Goal: Task Accomplishment & Management: Manage account settings

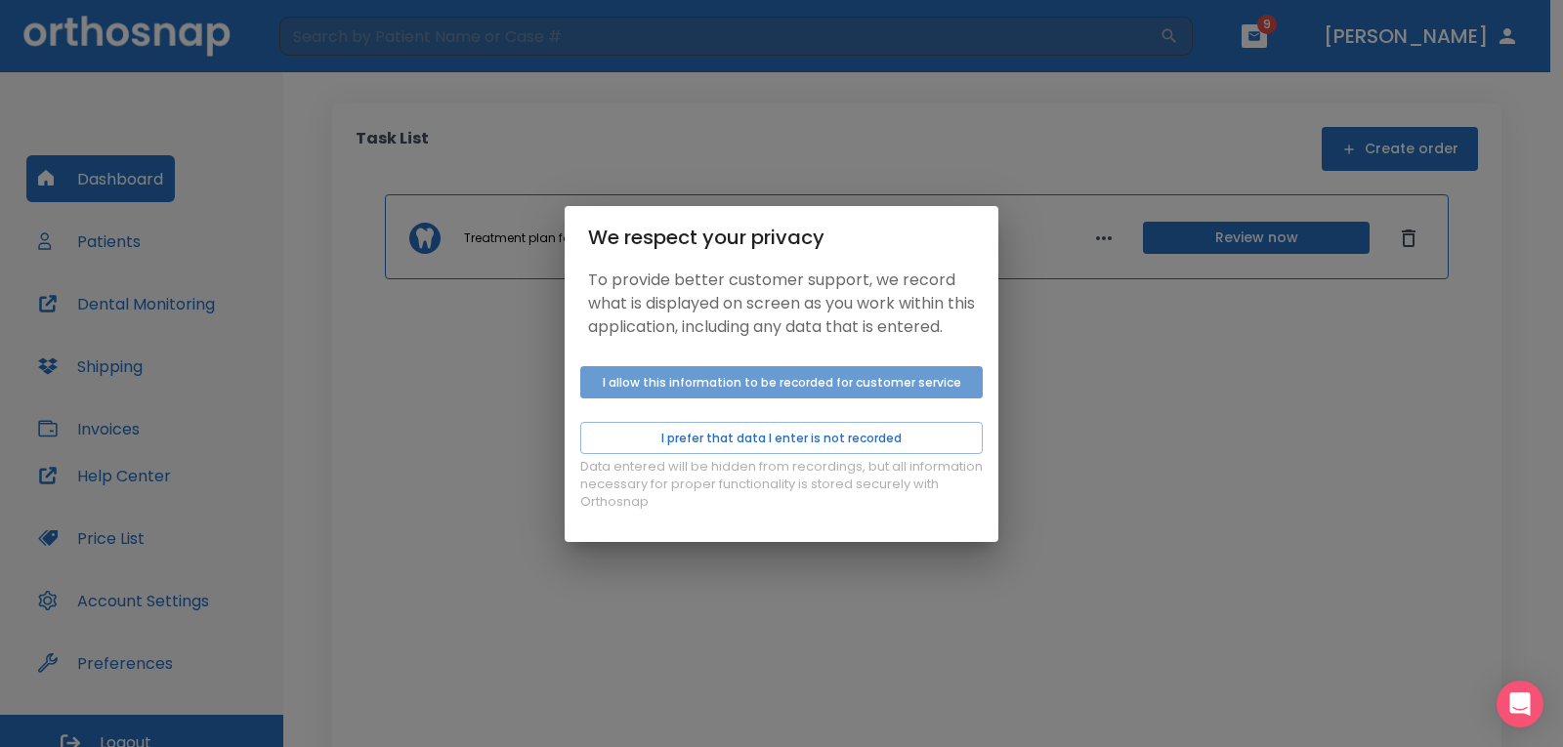
click at [736, 388] on button "I allow this information to be recorded for customer service" at bounding box center [781, 382] width 402 height 32
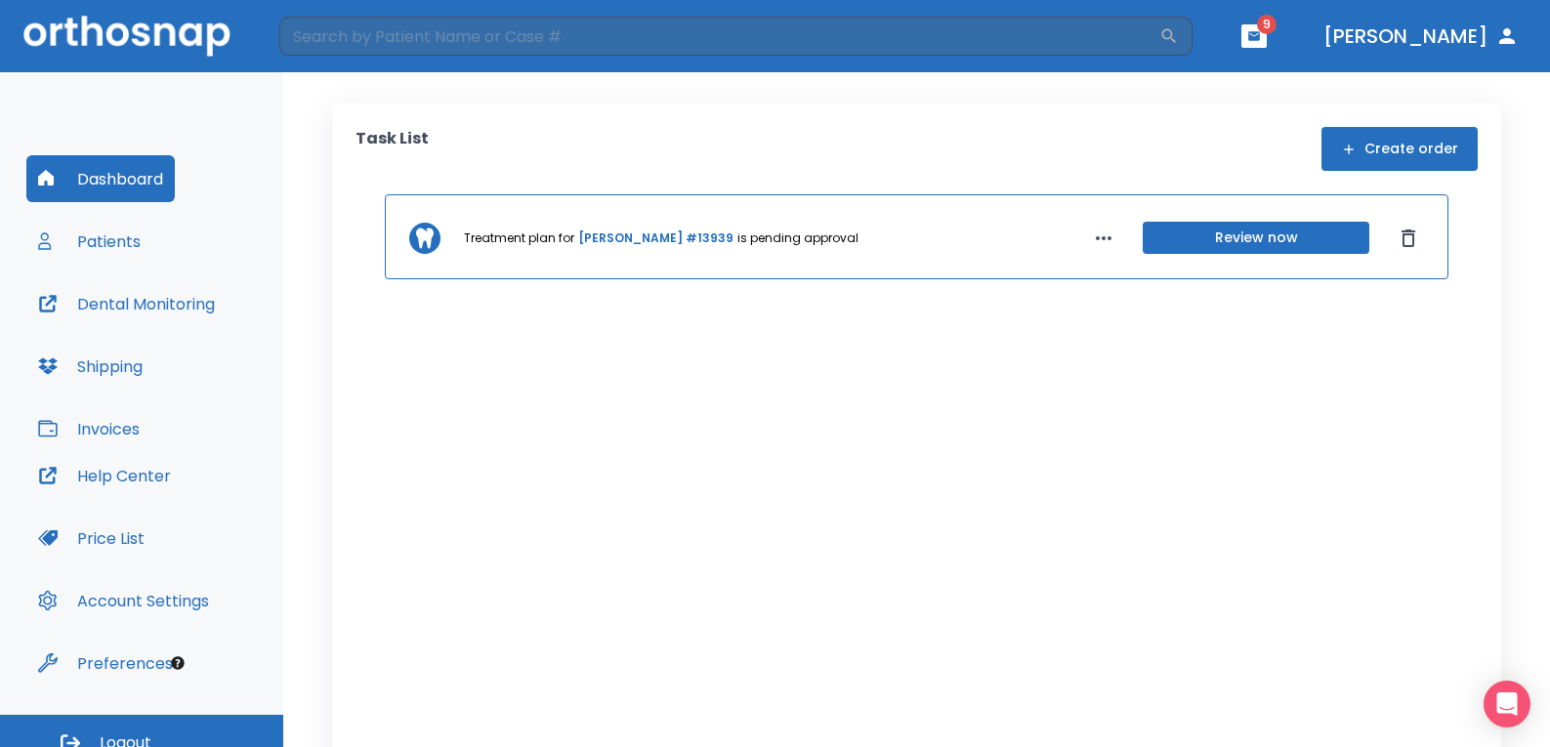
click at [85, 235] on button "Patients" at bounding box center [89, 241] width 126 height 47
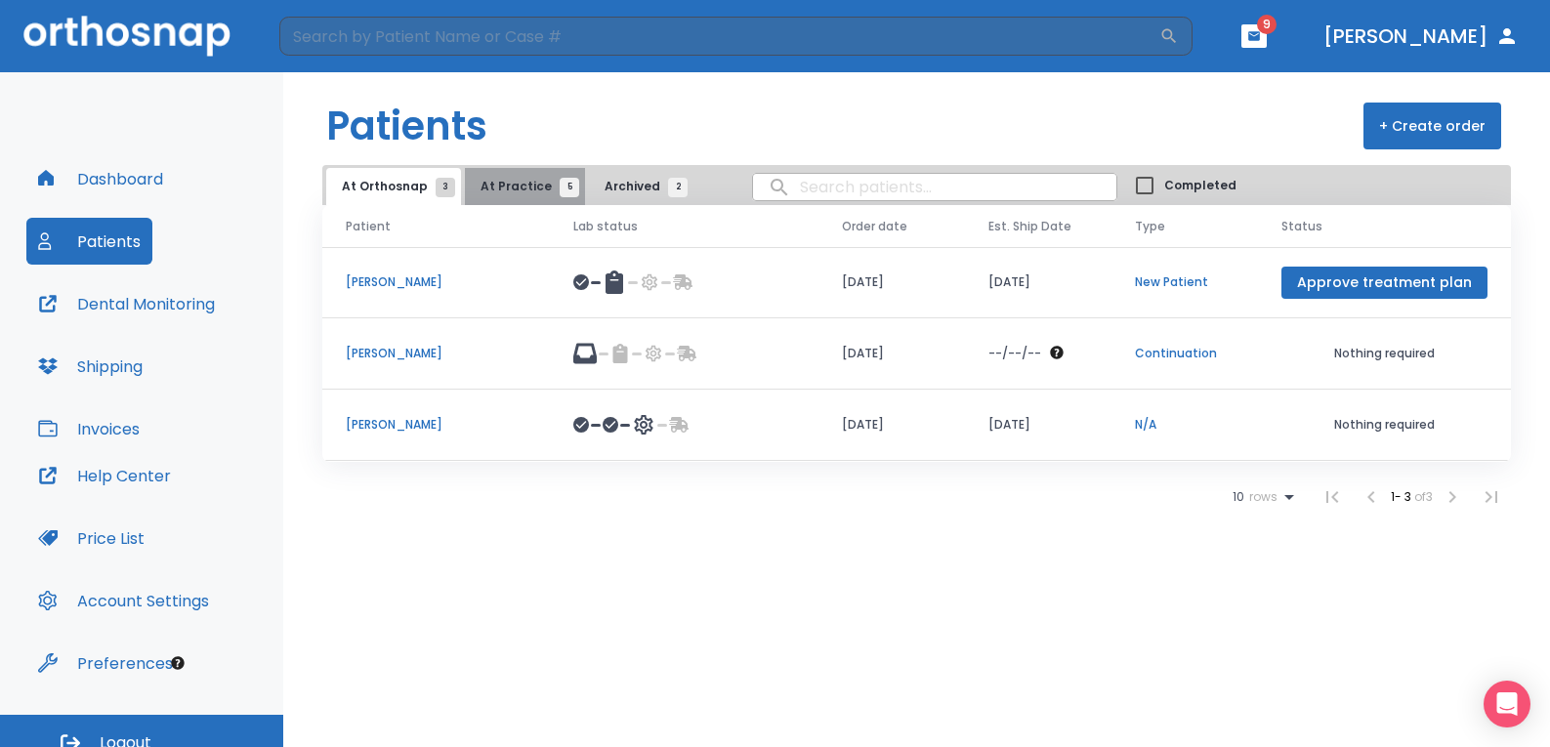
click at [545, 189] on span "At Practice 5" at bounding box center [525, 187] width 89 height 18
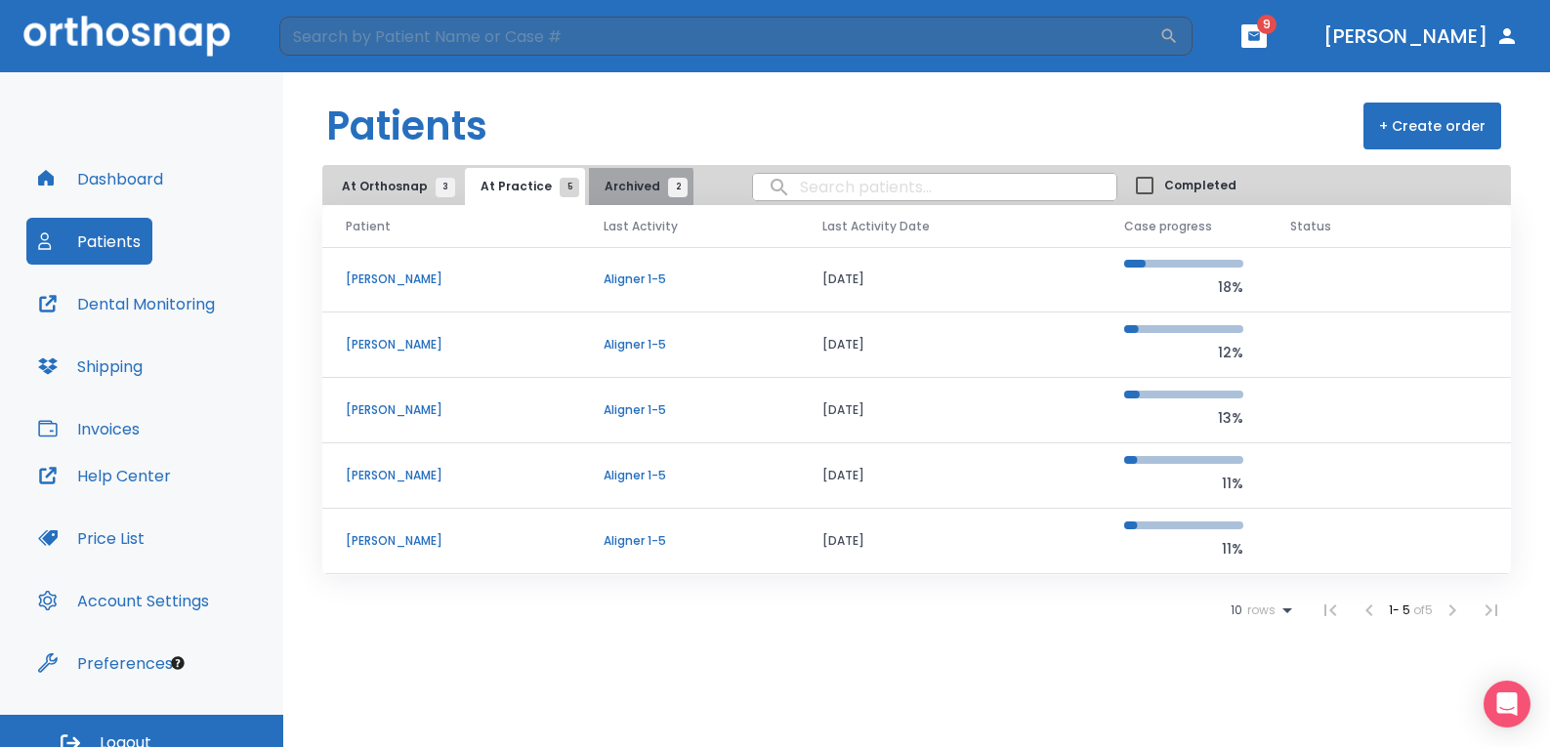
click at [605, 190] on span "Archived 2" at bounding box center [641, 187] width 73 height 18
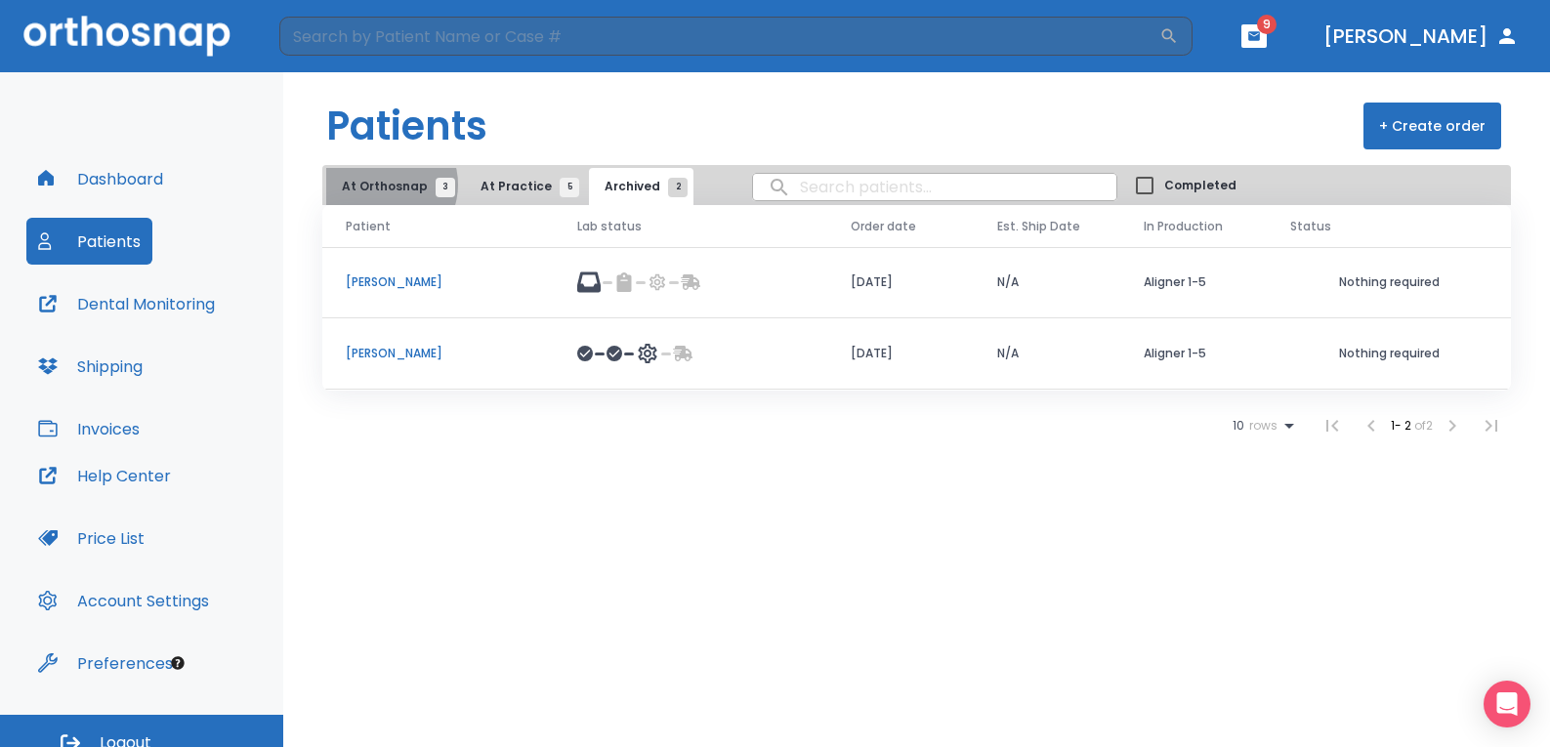
click at [384, 185] on span "At Orthosnap 3" at bounding box center [394, 187] width 104 height 18
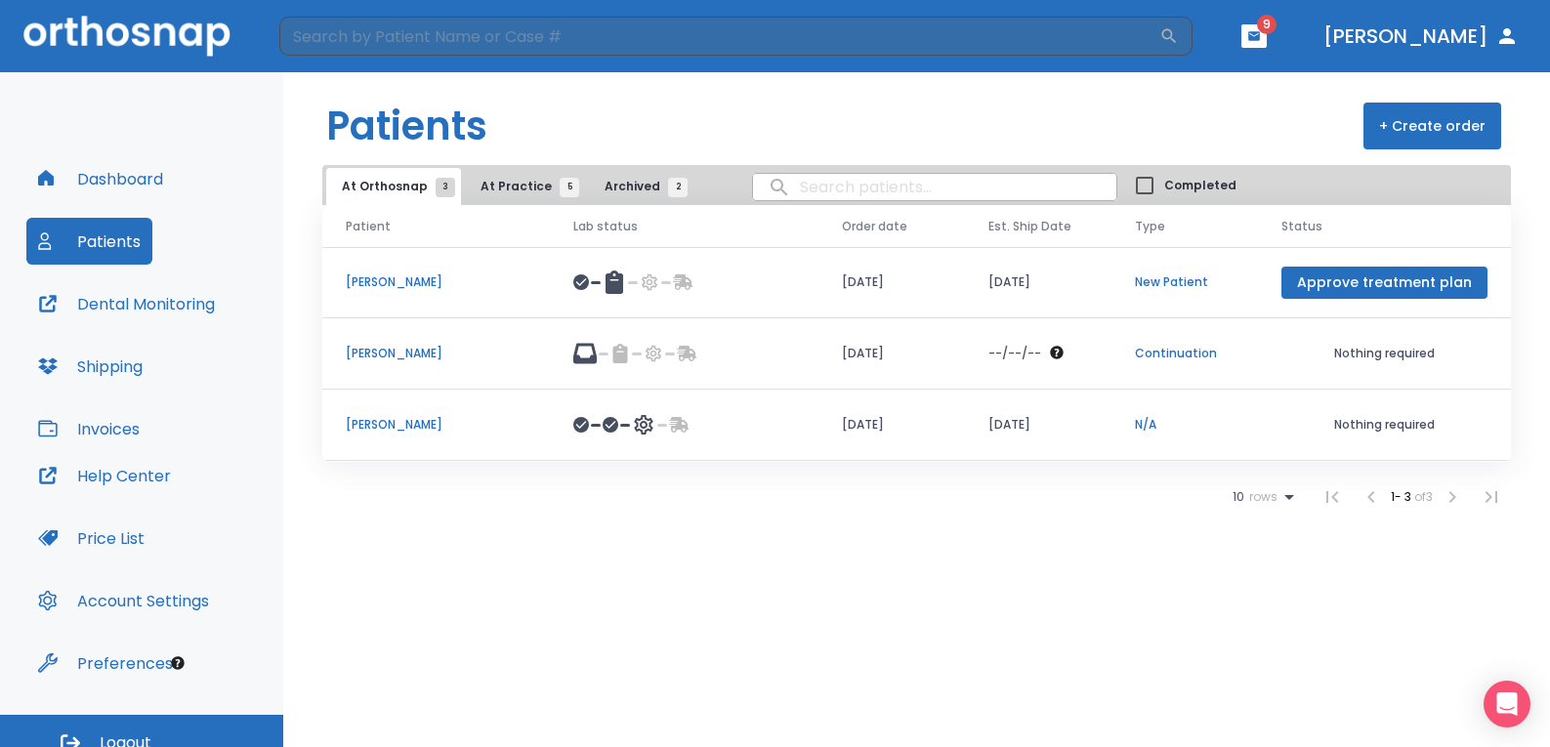
click at [793, 364] on div at bounding box center [684, 353] width 222 height 23
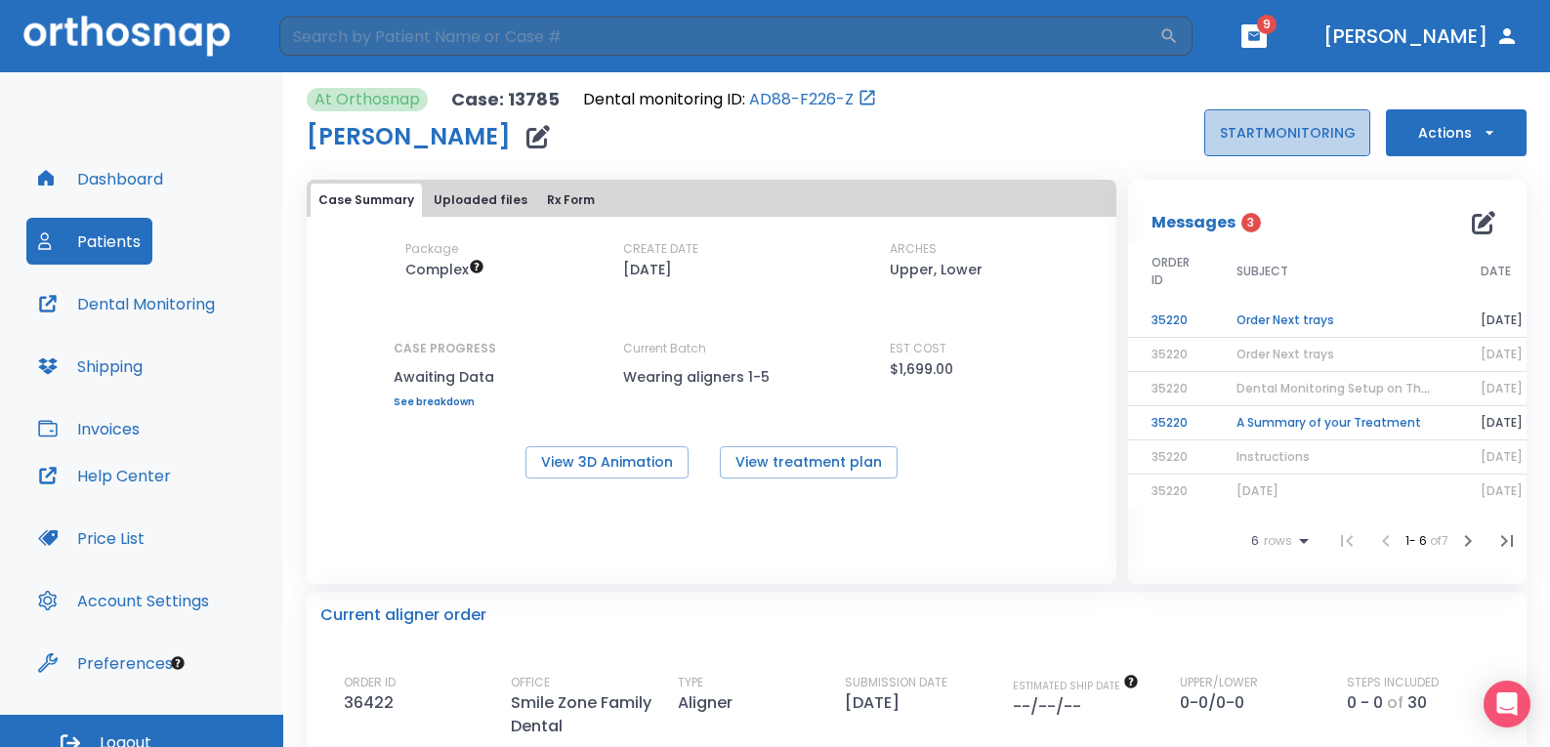
click at [1286, 141] on button "START MONITORING" at bounding box center [1287, 132] width 166 height 47
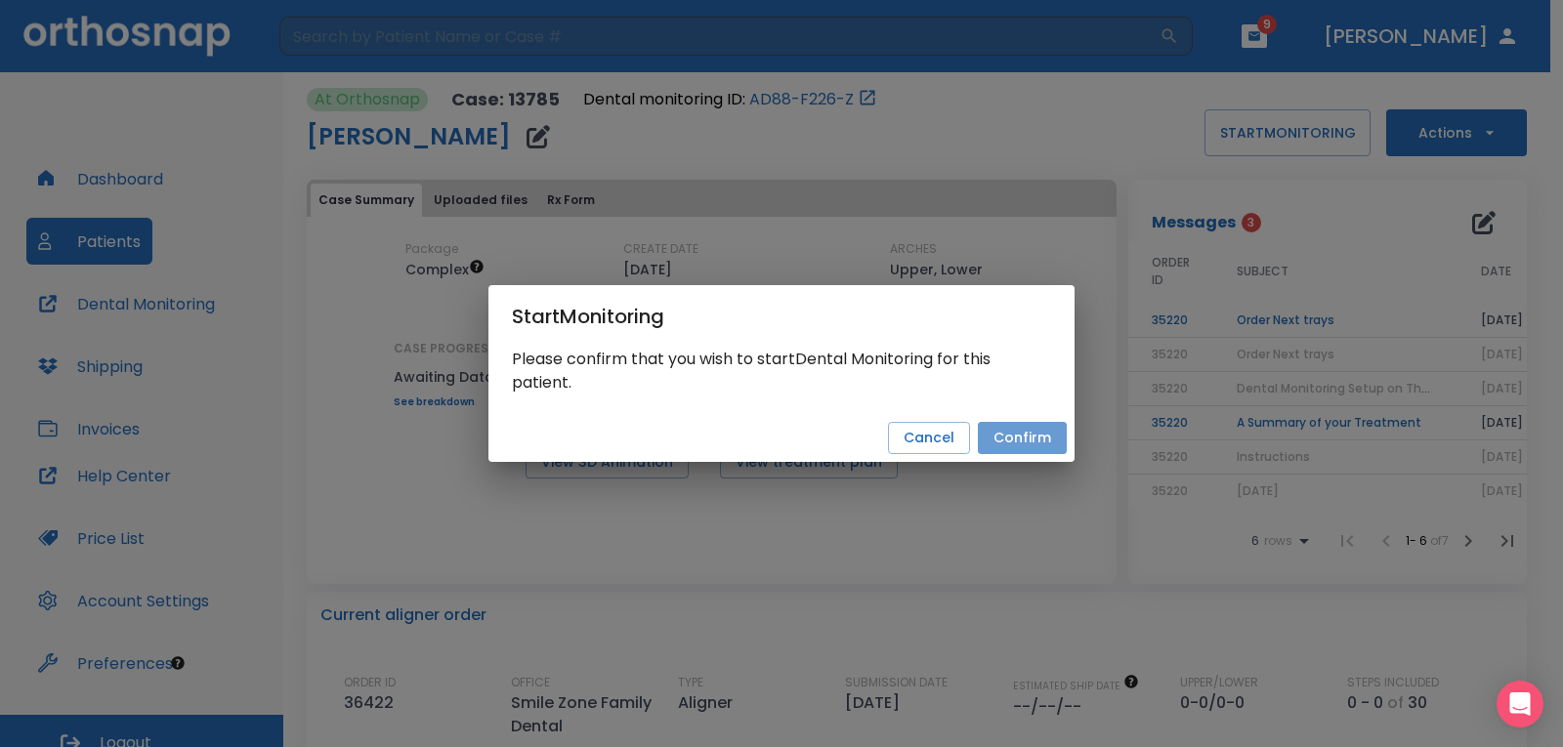
click at [1027, 440] on button "Confirm" at bounding box center [1022, 438] width 89 height 32
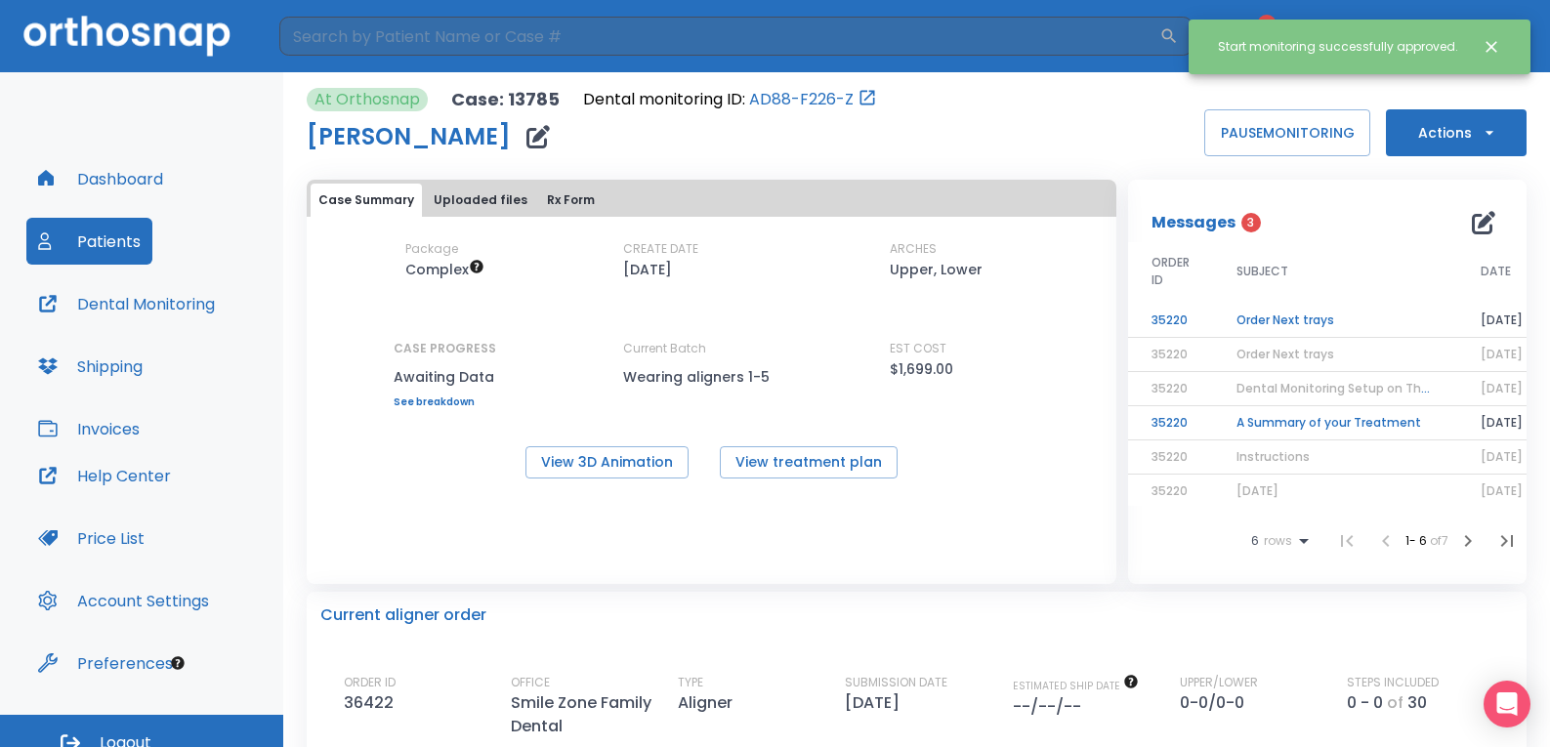
click at [1487, 51] on icon "Close notification" at bounding box center [1492, 47] width 12 height 12
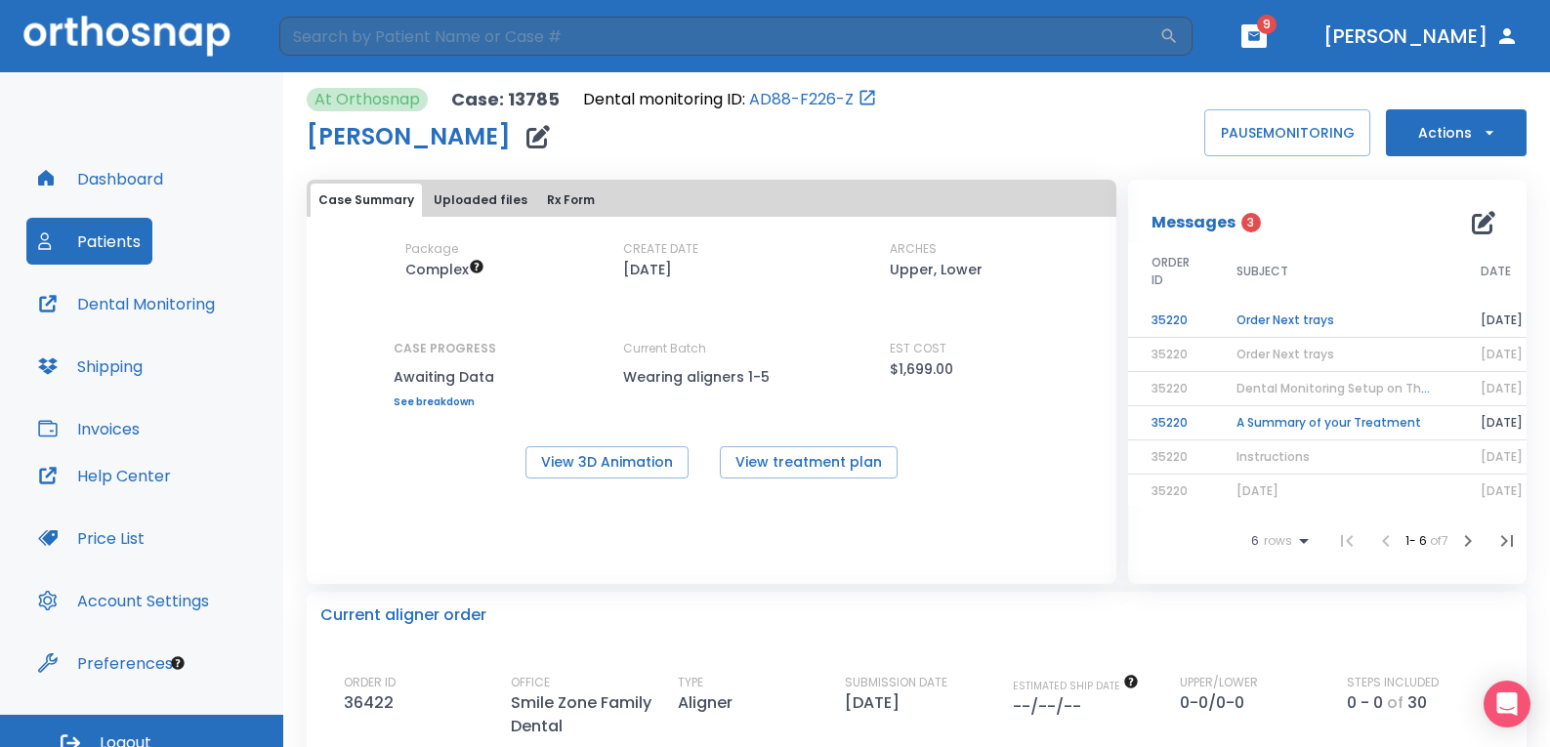
click at [1019, 112] on div "At Orthosnap Case: 13785 Dental monitoring ID: AD88-F226-Z [PERSON_NAME] PAUSE …" at bounding box center [917, 122] width 1220 height 68
click at [1040, 148] on div "At Orthosnap Case: 13785 Dental monitoring ID: AD88-F226-Z [PERSON_NAME] PAUSE …" at bounding box center [917, 122] width 1220 height 68
click at [389, 298] on div "Package Complex CREATE DATE [DATE] ARCHES Upper, Lower CASE PROGRESS Awaiting D…" at bounding box center [712, 323] width 810 height 167
click at [550, 136] on icon "button" at bounding box center [538, 136] width 23 height 23
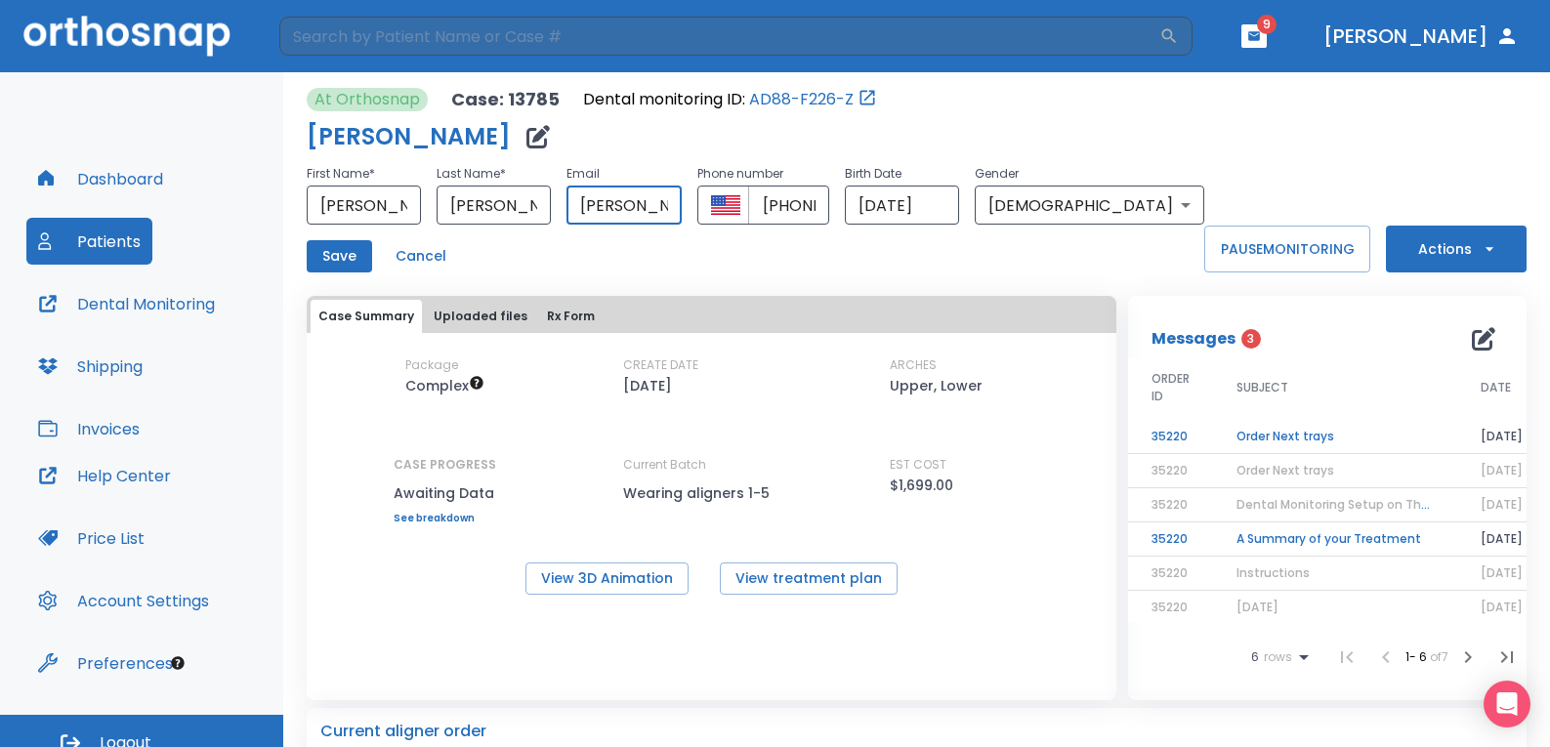
click at [657, 217] on input "[PERSON_NAME][EMAIL_ADDRESS][DOMAIN_NAME]" at bounding box center [624, 205] width 114 height 39
click at [681, 210] on input "[PERSON_NAME][EMAIL_ADDRESS][DOMAIN_NAME]" at bounding box center [624, 205] width 114 height 39
click at [969, 274] on div "At Orthosnap Case: 13785 Dental monitoring ID: AD88-F226-Z [PERSON_NAME] First …" at bounding box center [917, 707] width 1220 height 1270
click at [441, 264] on button "Cancel" at bounding box center [421, 256] width 66 height 32
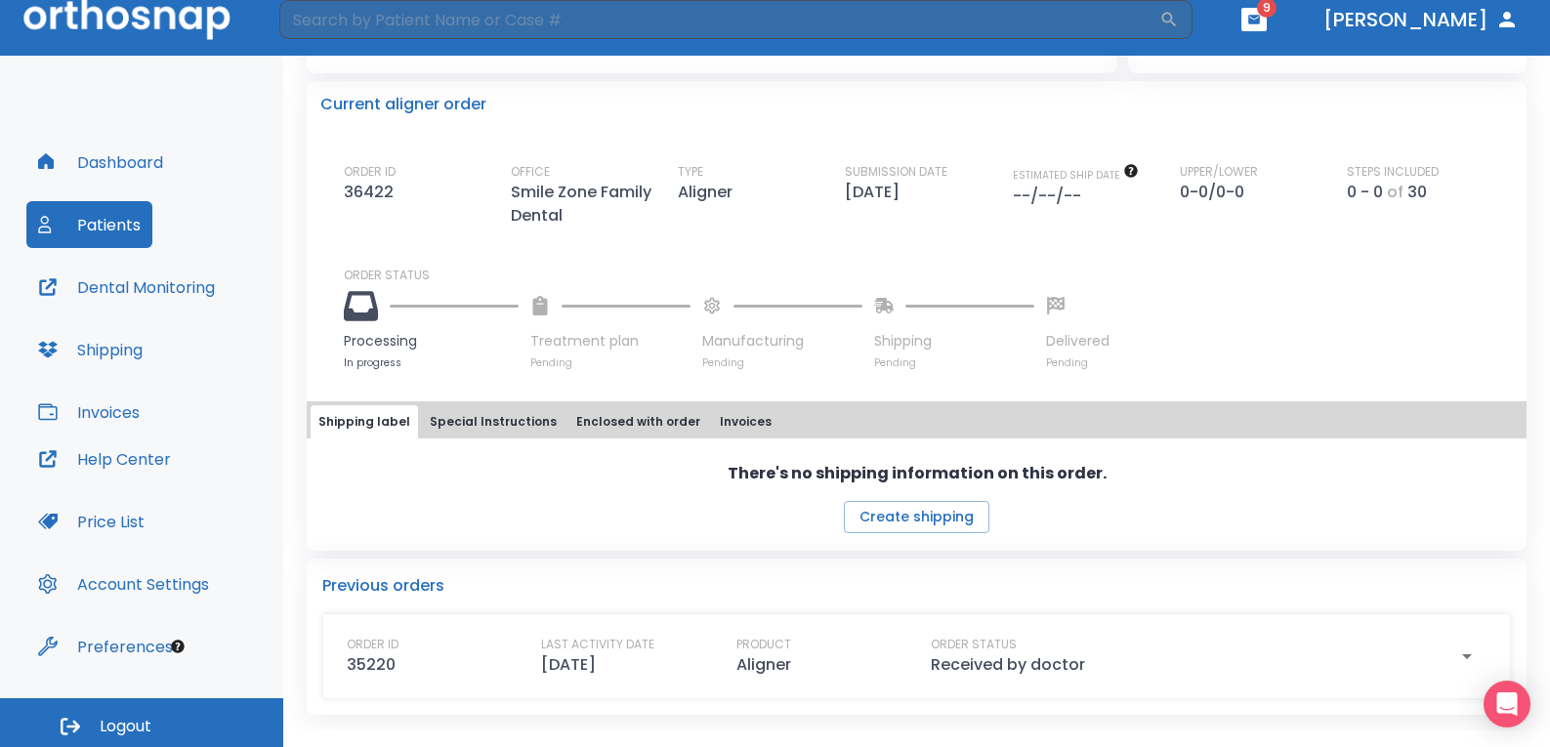
scroll to position [21, 0]
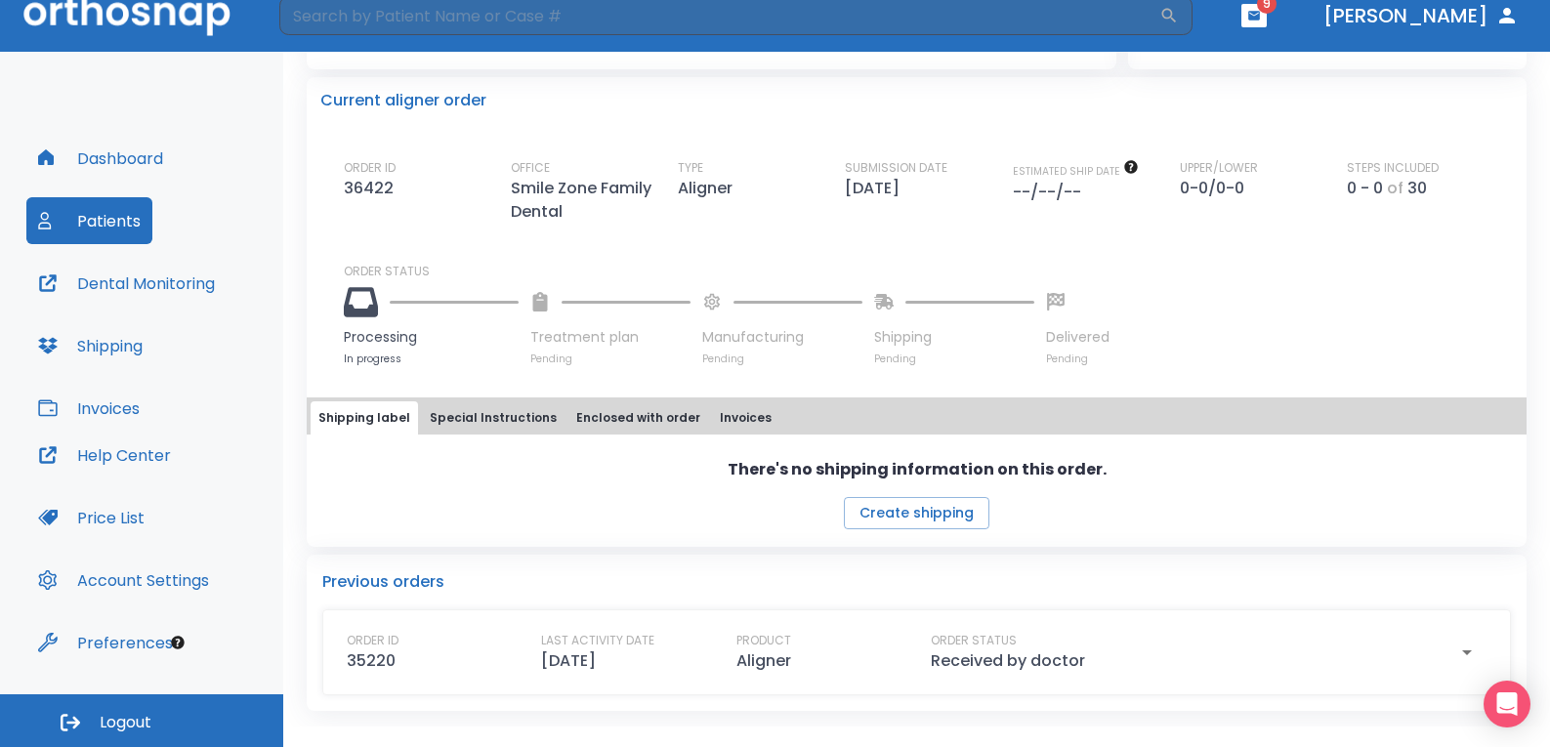
click at [116, 225] on button "Patients" at bounding box center [89, 220] width 126 height 47
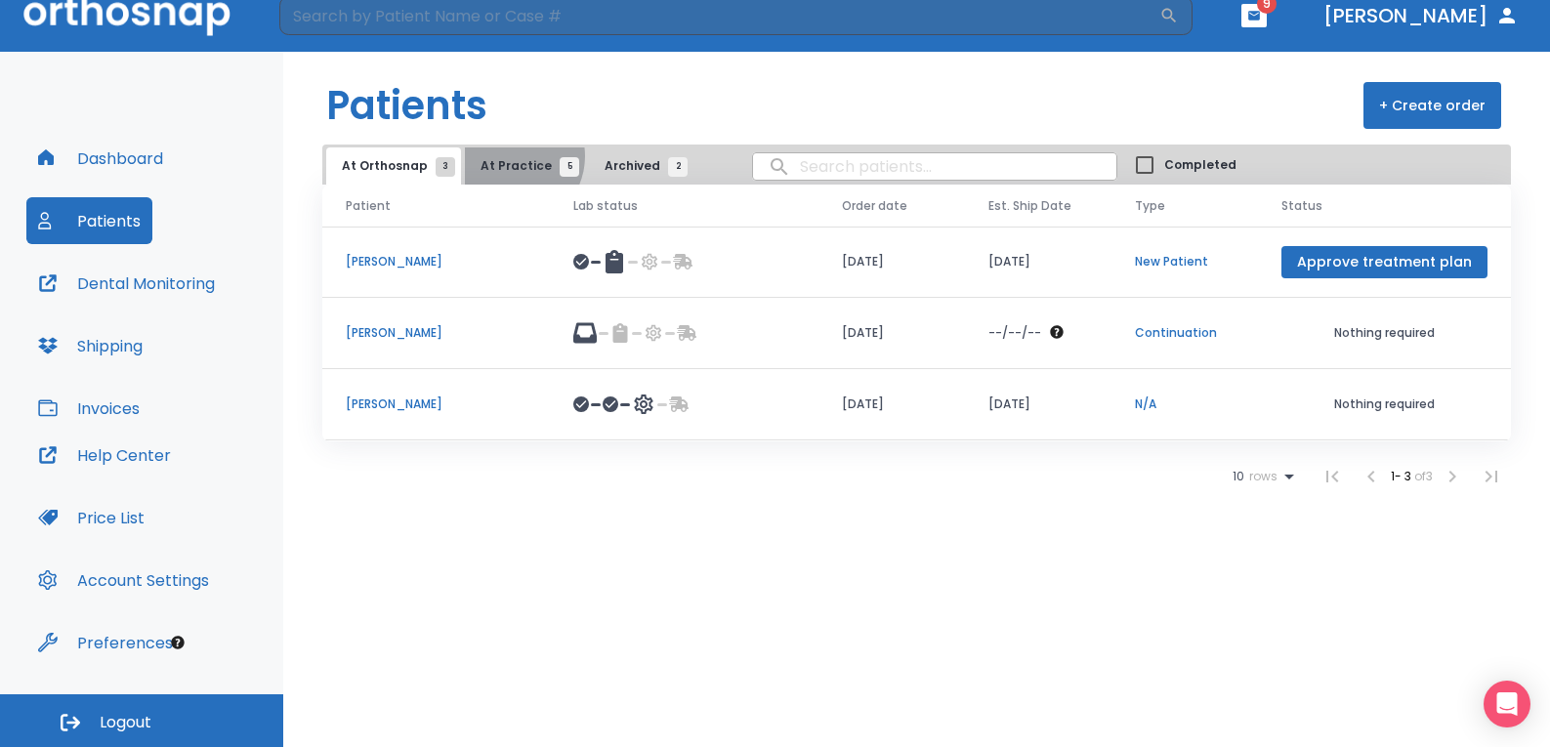
click at [504, 156] on button "At Practice 5" at bounding box center [525, 166] width 120 height 37
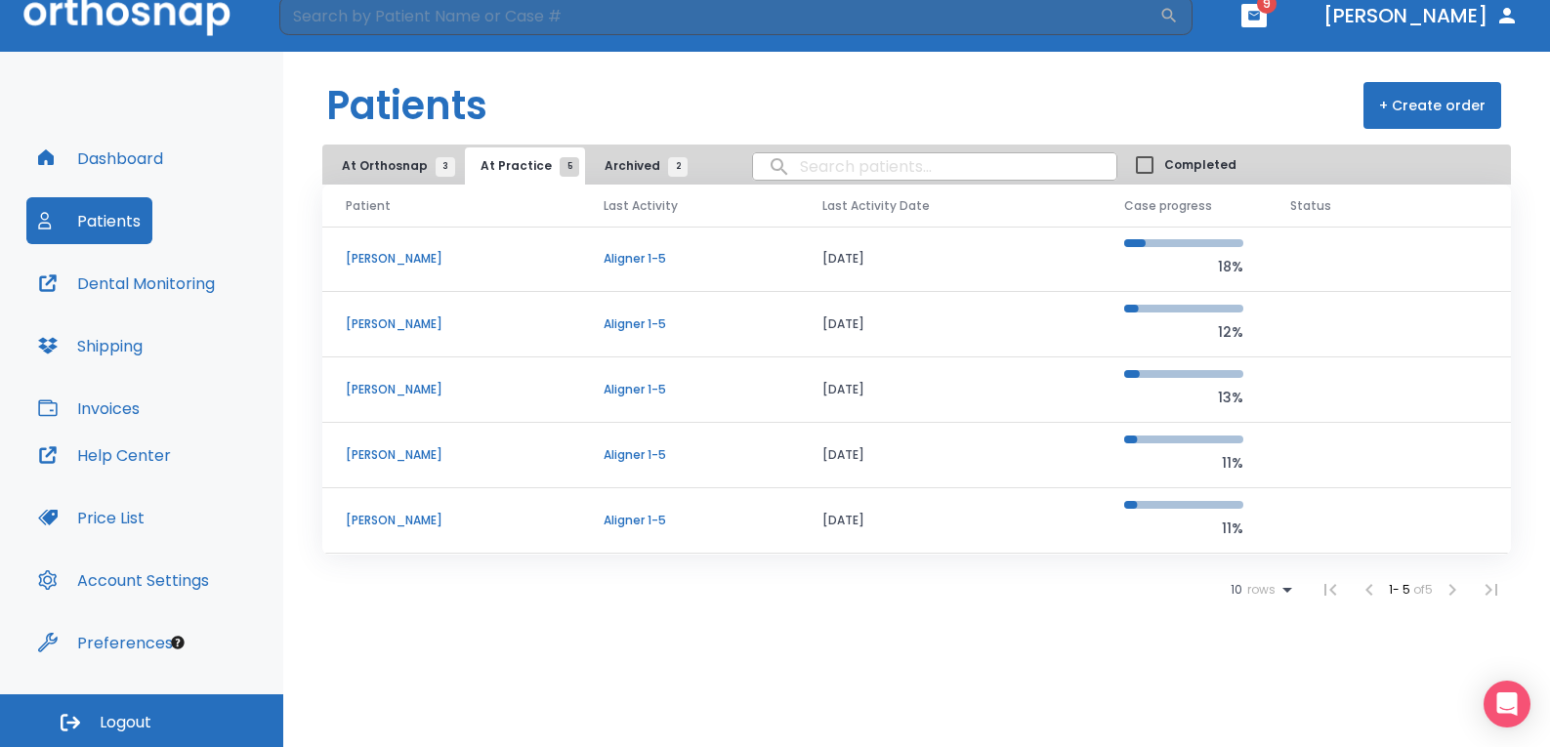
click at [416, 251] on p "[PERSON_NAME]" at bounding box center [451, 259] width 211 height 18
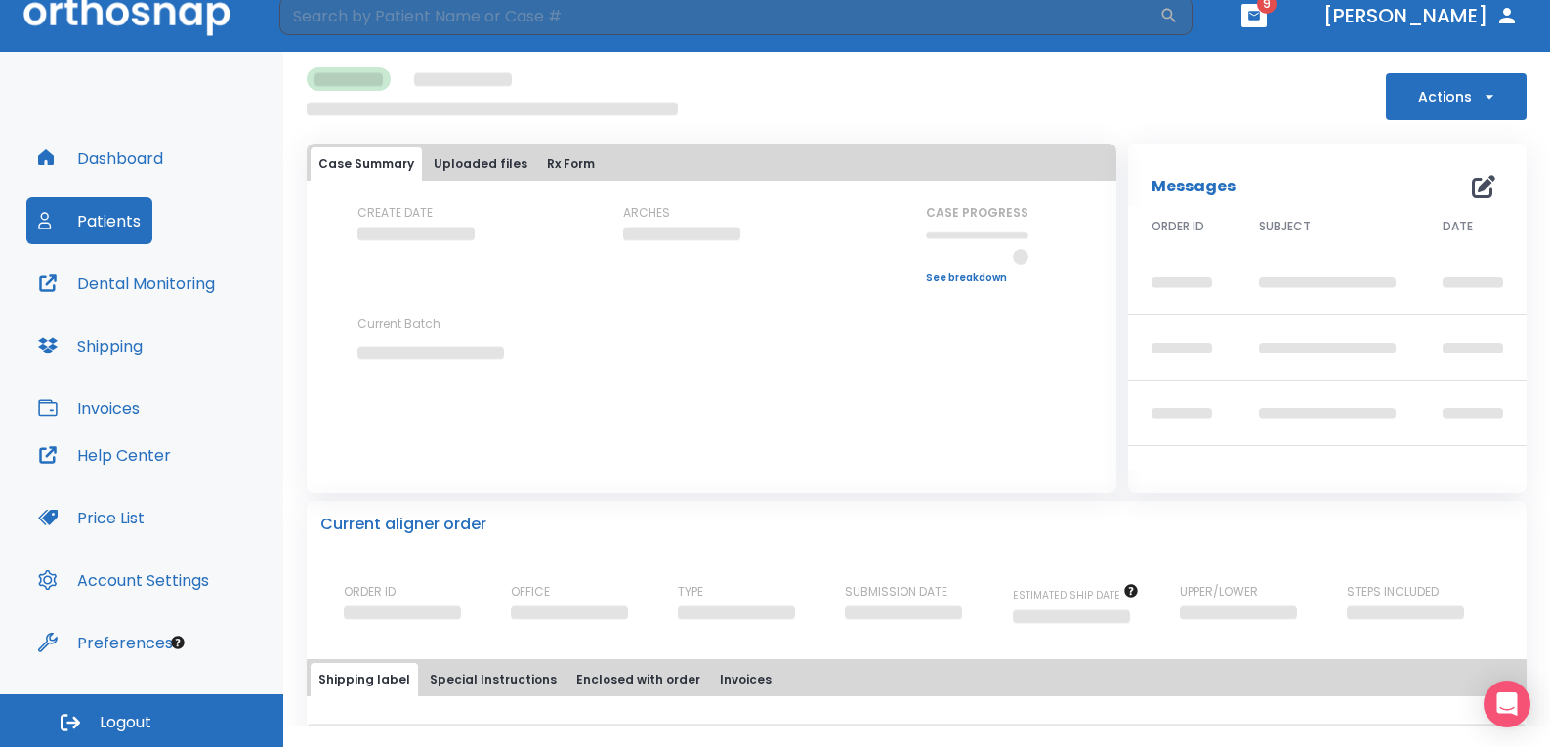
click at [919, 98] on div "Actions" at bounding box center [917, 93] width 1220 height 53
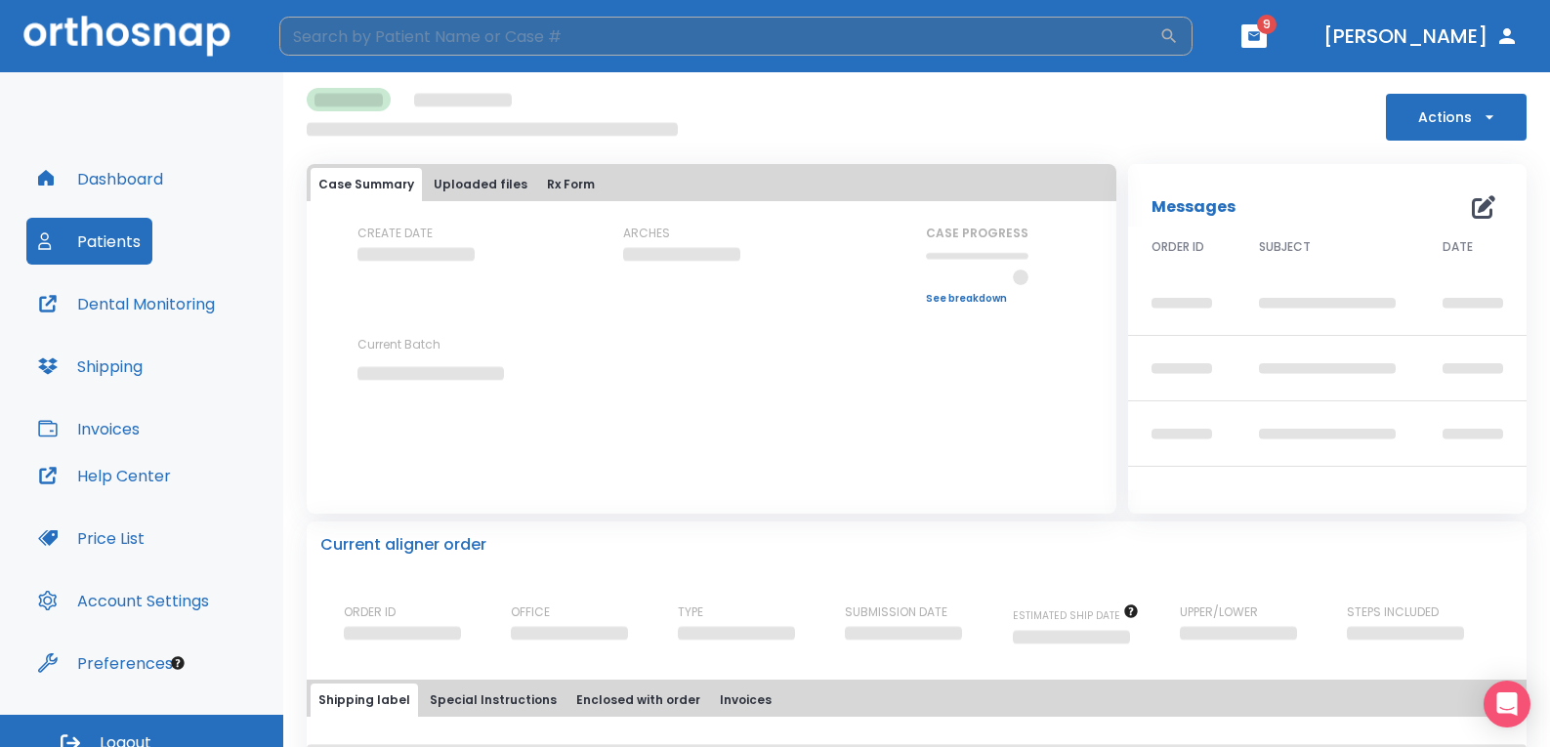
click at [795, 43] on input "search" at bounding box center [719, 36] width 880 height 39
click at [859, 89] on div "Actions" at bounding box center [917, 114] width 1220 height 53
click at [451, 47] on input "search" at bounding box center [719, 36] width 880 height 39
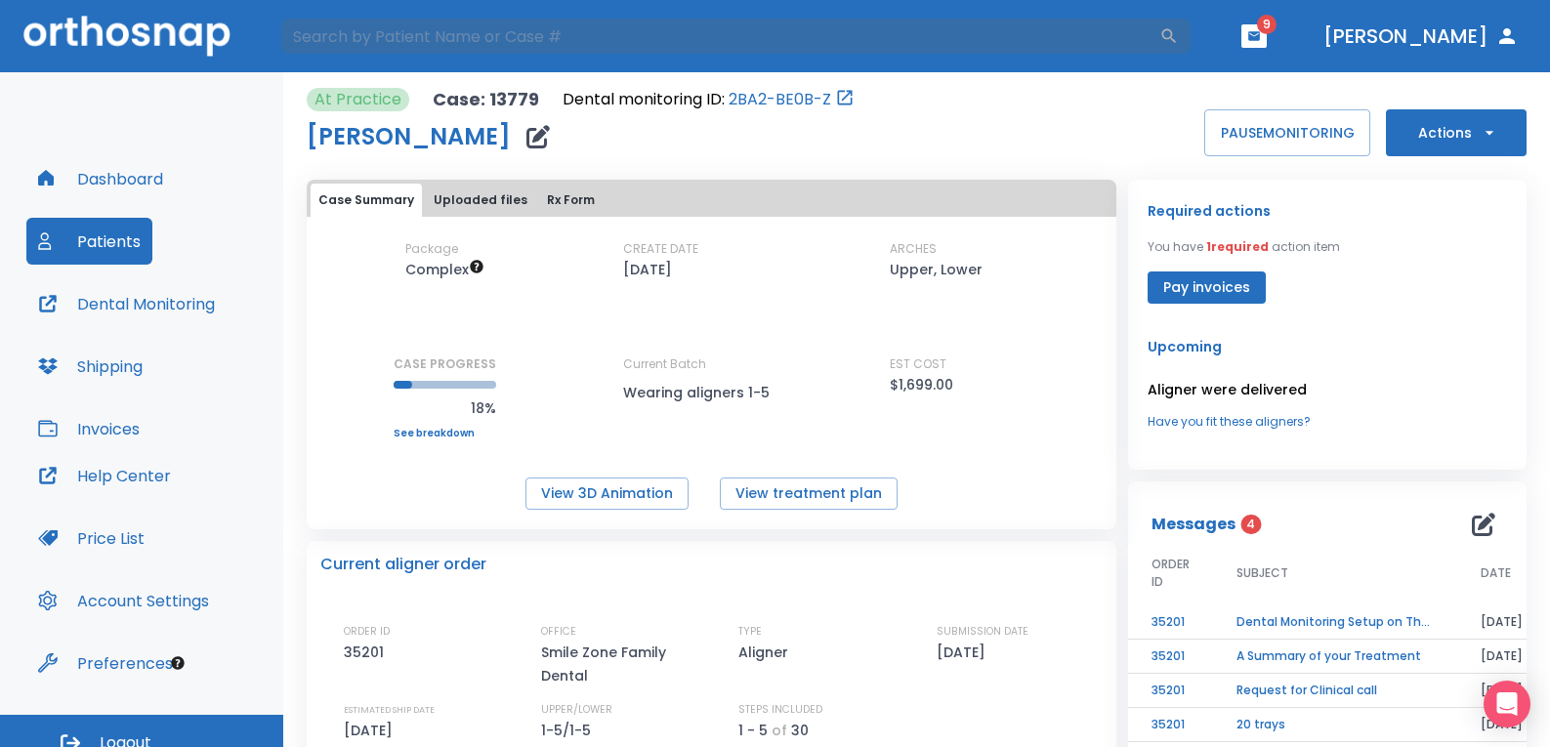
click at [987, 127] on div "At Practice Case: 13779 Dental monitoring ID: 2BA2-BE0B-Z [PERSON_NAME] PAUSE M…" at bounding box center [917, 122] width 1220 height 68
click at [379, 46] on input "search" at bounding box center [719, 36] width 880 height 39
click at [969, 127] on div "At Practice Case: 13779 Dental monitoring ID: 2BA2-BE0B-Z [PERSON_NAME] PAUSE M…" at bounding box center [917, 122] width 1220 height 68
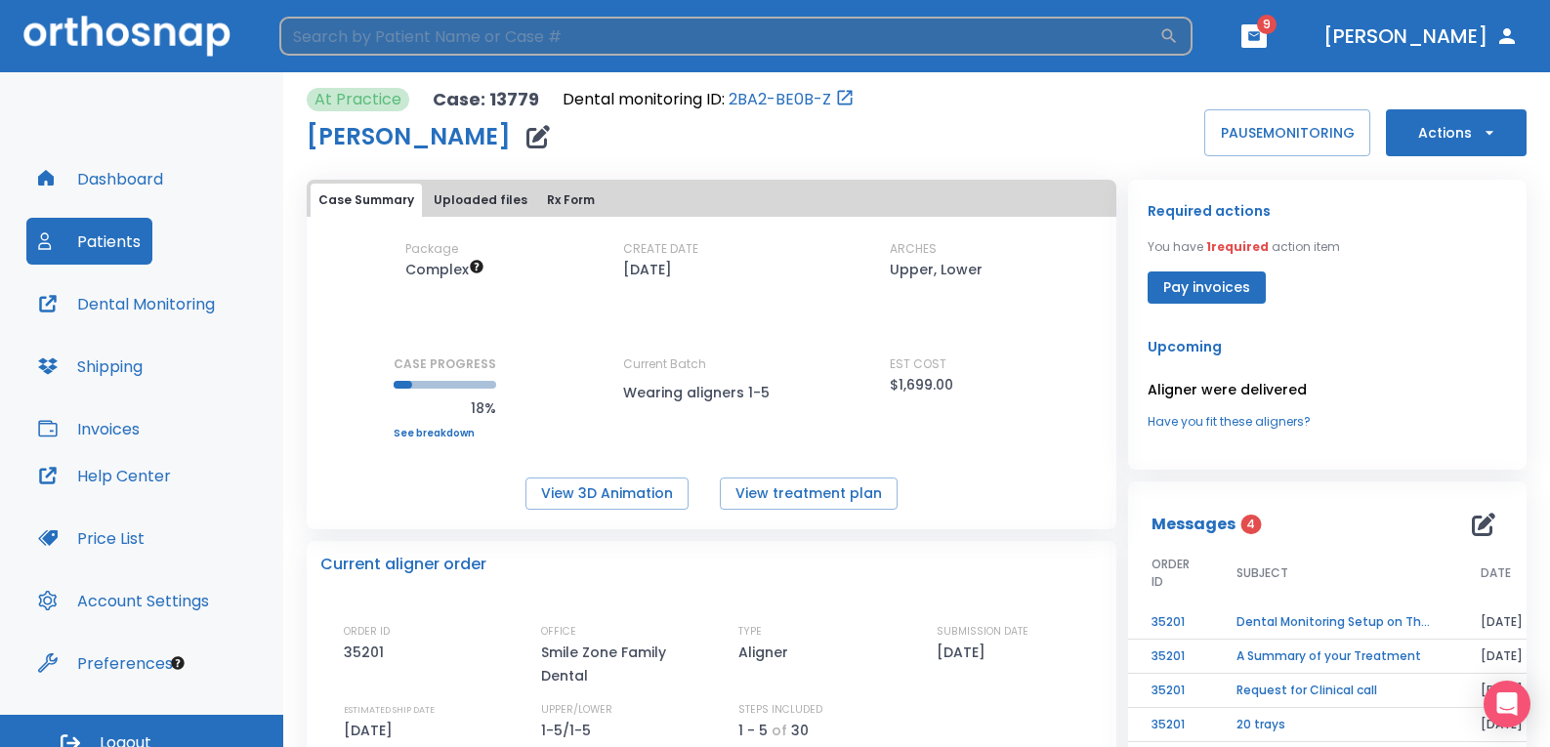
click at [518, 29] on input "search" at bounding box center [719, 36] width 880 height 39
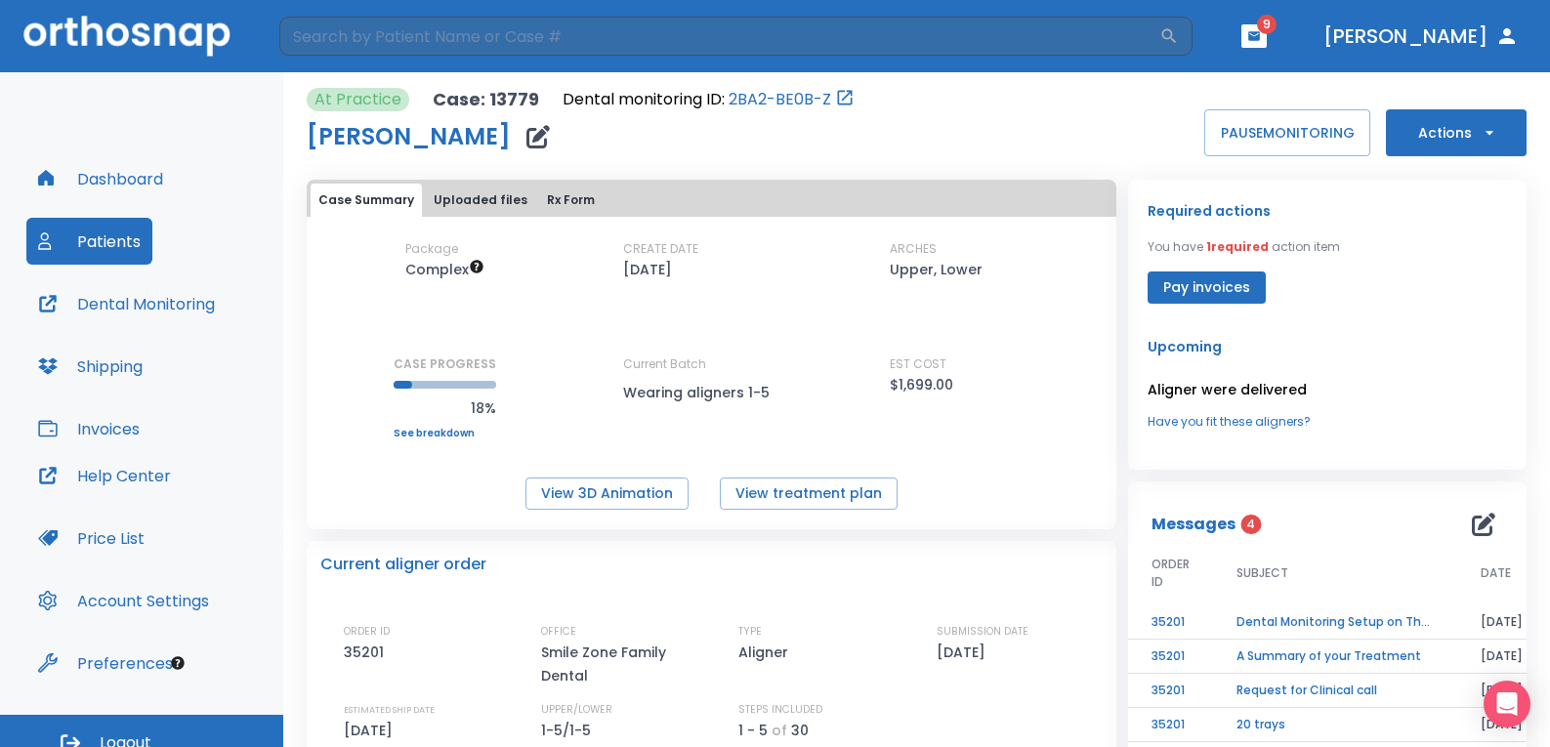
click at [987, 130] on div "At Practice Case: 13779 Dental monitoring ID: 2BA2-BE0B-Z [PERSON_NAME] PAUSE M…" at bounding box center [917, 122] width 1220 height 68
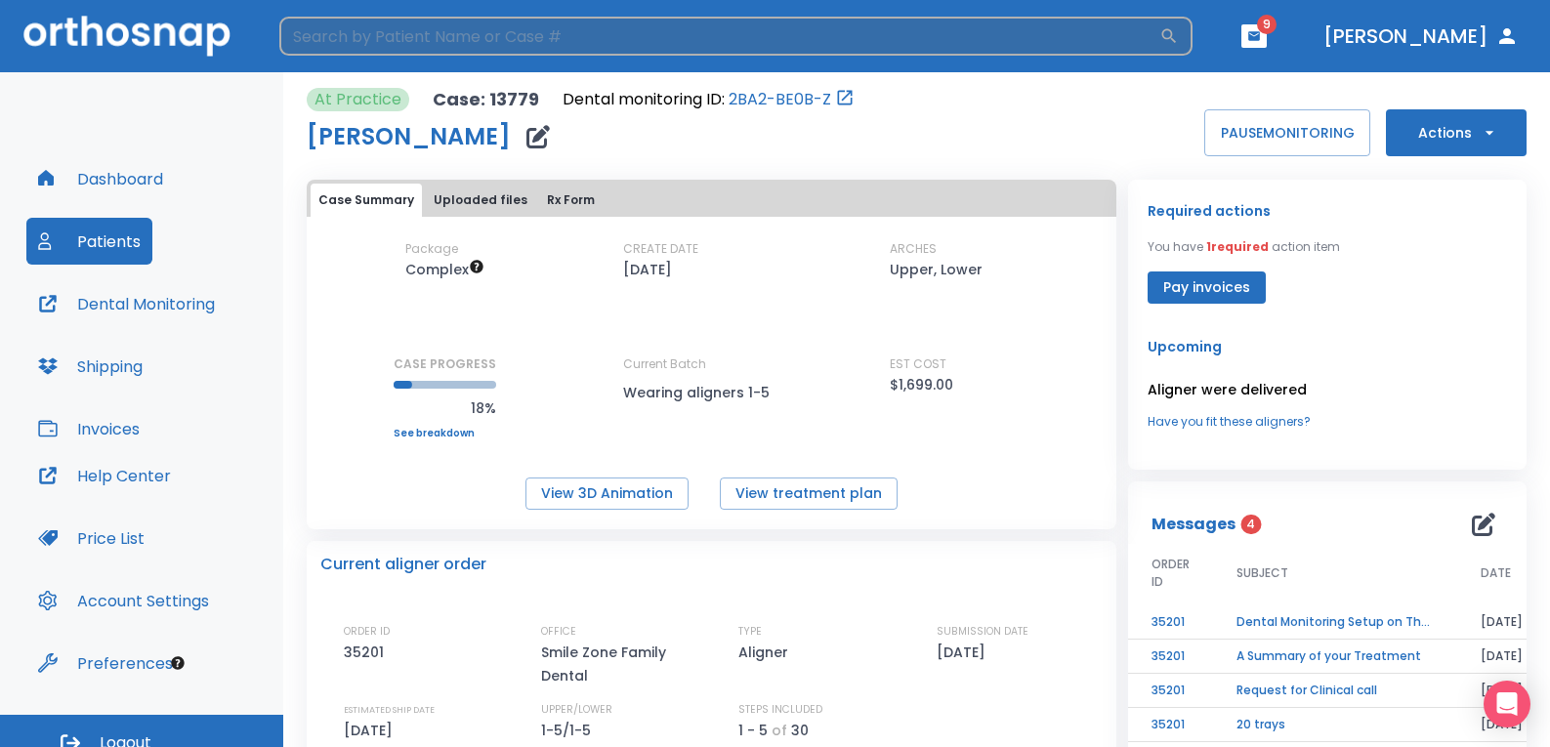
click at [601, 31] on input "search" at bounding box center [719, 36] width 880 height 39
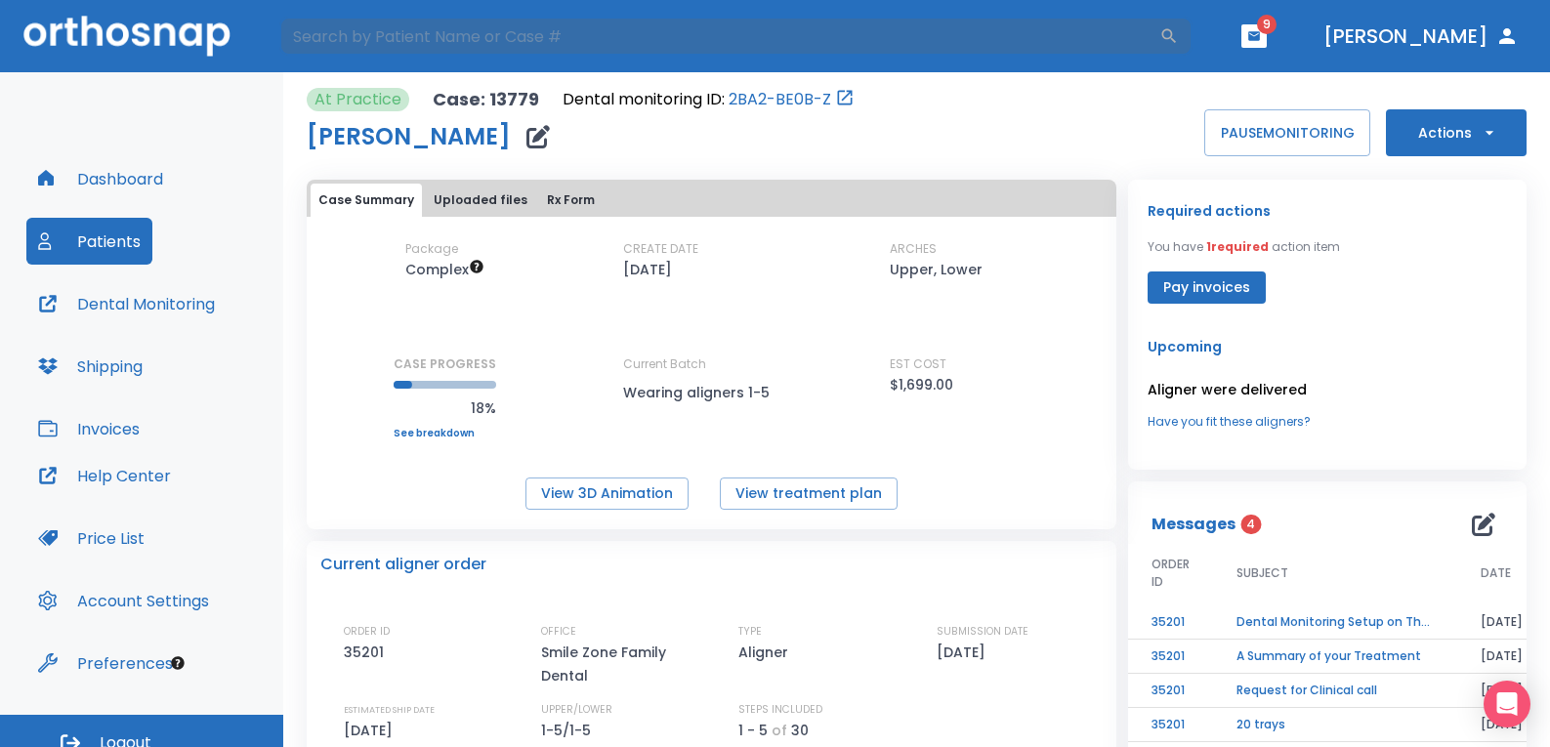
click at [978, 113] on div "At Practice Case: 13779 Dental monitoring ID: 2BA2-BE0B-Z [PERSON_NAME] PAUSE M…" at bounding box center [917, 122] width 1220 height 68
click at [578, 40] on input "search" at bounding box center [719, 36] width 880 height 39
click at [1027, 92] on div "At Practice Case: 13779 Dental monitoring ID: 2BA2-BE0B-Z [PERSON_NAME] PAUSE M…" at bounding box center [917, 122] width 1220 height 68
click at [925, 99] on div "At Practice Case: 13779 Dental monitoring ID: 2BA2-BE0B-Z [PERSON_NAME] PAUSE M…" at bounding box center [917, 122] width 1220 height 68
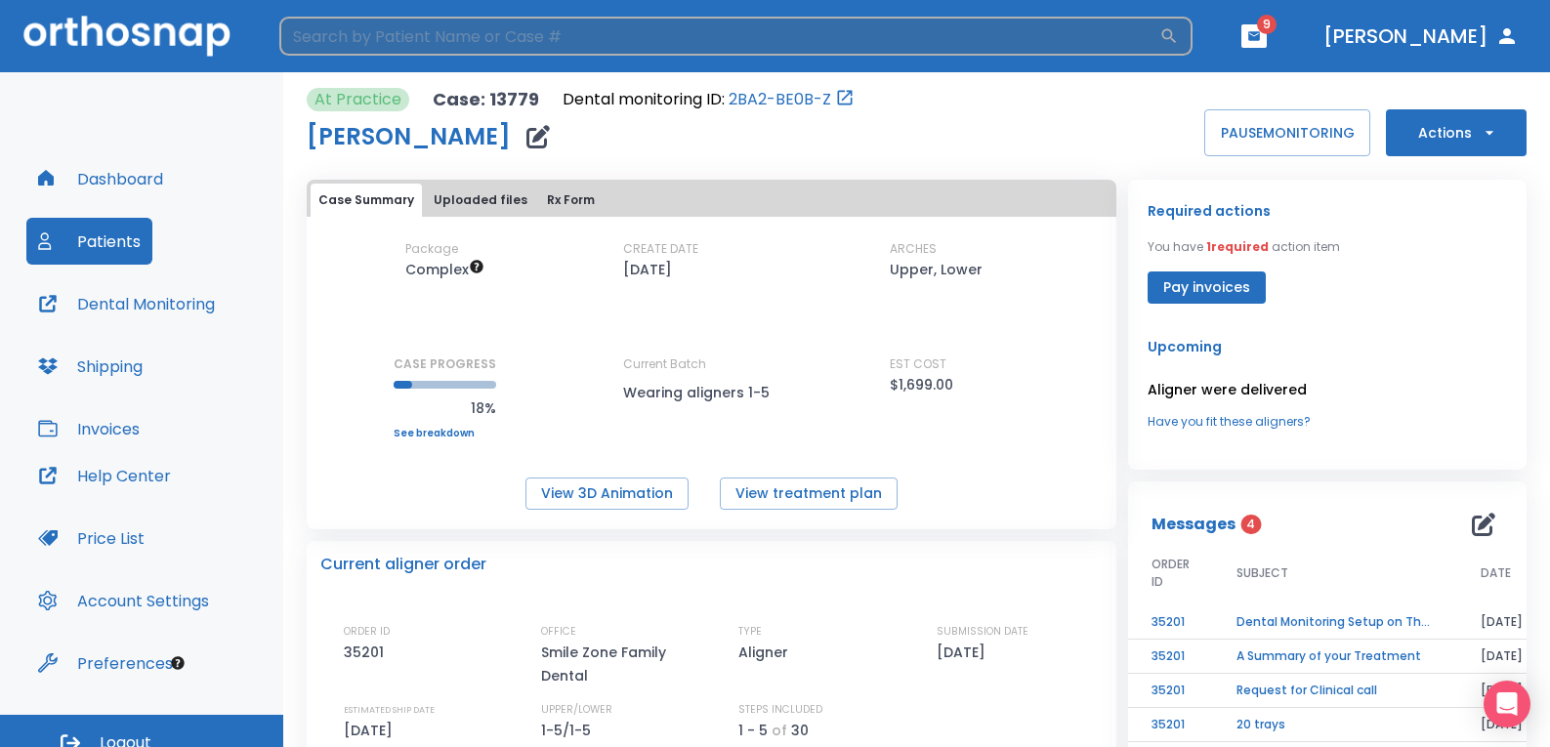
click at [447, 27] on input "search" at bounding box center [719, 36] width 880 height 39
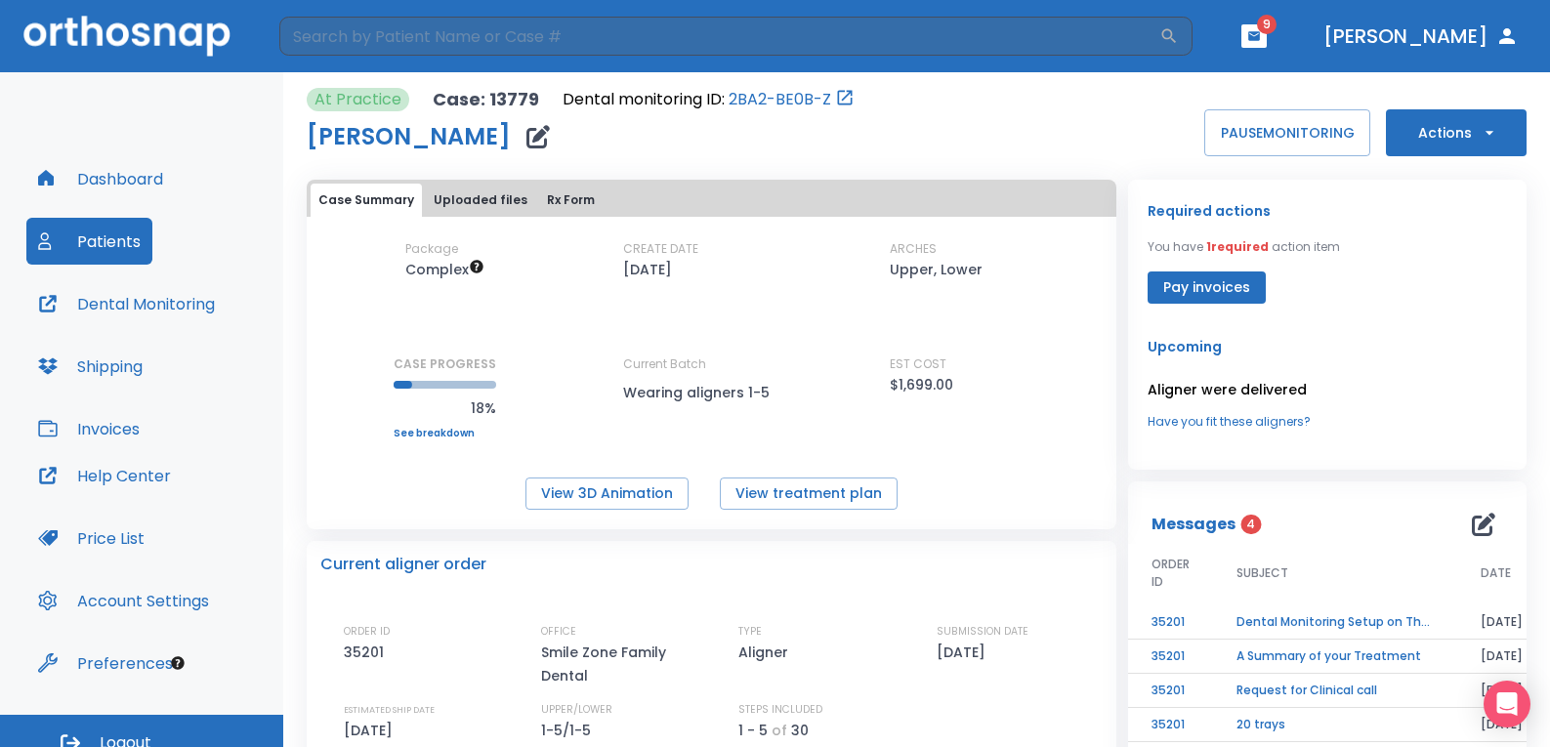
click at [1031, 92] on div "At Practice Case: 13779 Dental monitoring ID: 2BA2-BE0B-Z [PERSON_NAME] PAUSE M…" at bounding box center [917, 122] width 1220 height 68
click at [618, 43] on input "search" at bounding box center [719, 36] width 880 height 39
click at [1029, 118] on div "At Practice Case: 13779 Dental monitoring ID: 2BA2-BE0B-Z [PERSON_NAME] PAUSE M…" at bounding box center [917, 122] width 1220 height 68
click at [1020, 118] on div "At Practice Case: 13779 Dental monitoring ID: 2BA2-BE0B-Z [PERSON_NAME] PAUSE M…" at bounding box center [917, 122] width 1220 height 68
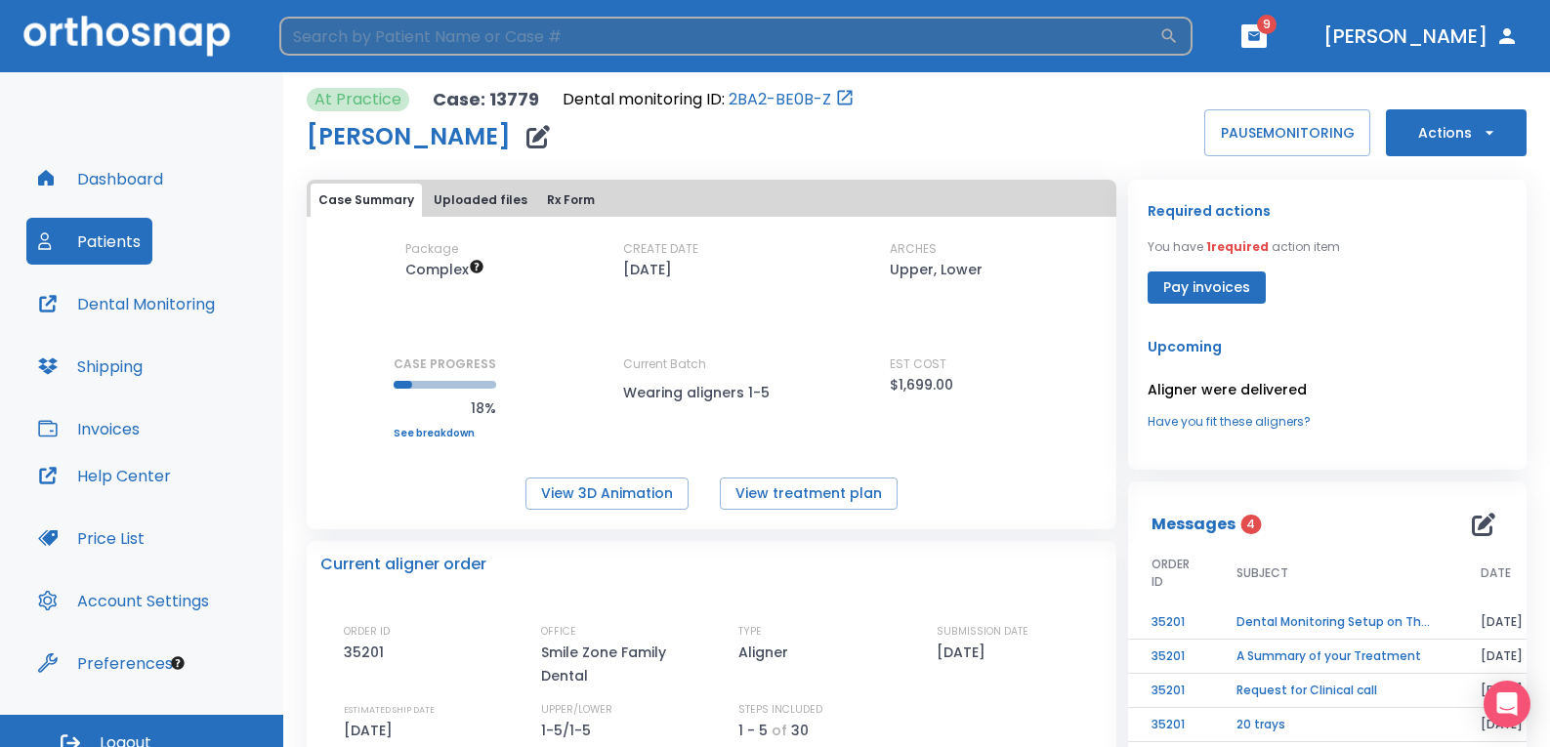
click at [486, 27] on input "search" at bounding box center [719, 36] width 880 height 39
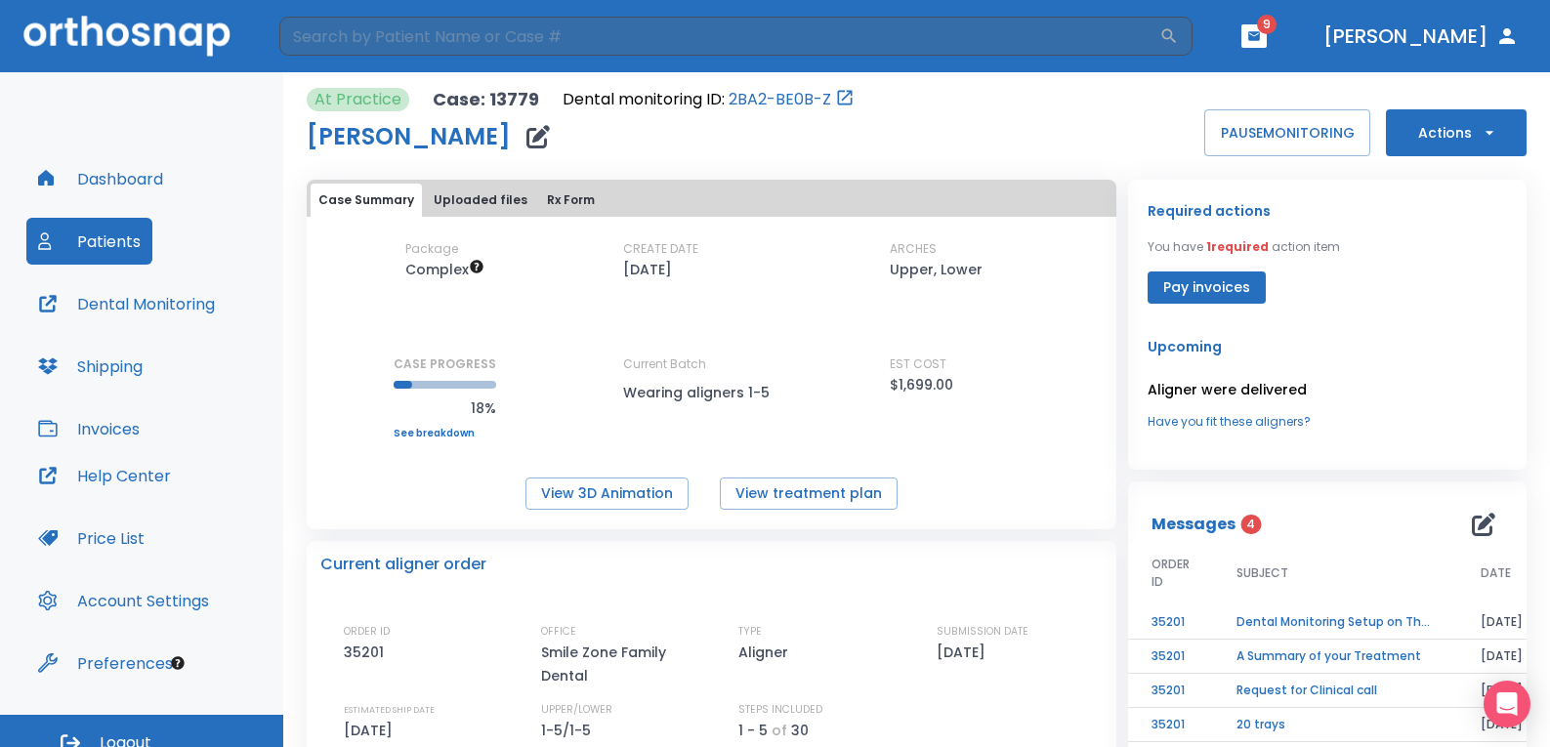
click at [1041, 106] on div "At Practice Case: 13779 Dental monitoring ID: 2BA2-BE0B-Z [PERSON_NAME] PAUSE M…" at bounding box center [917, 122] width 1220 height 68
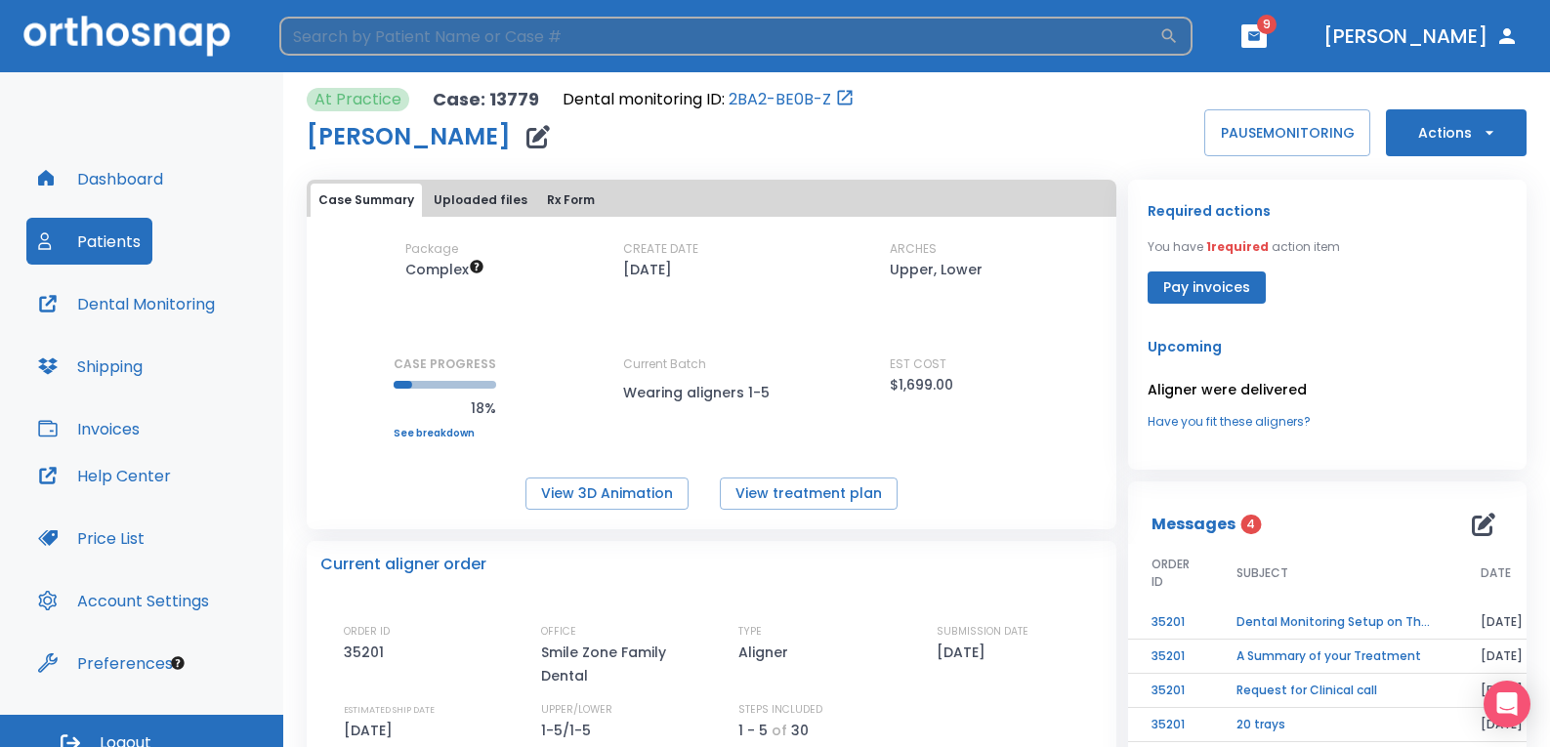
click at [526, 36] on input "search" at bounding box center [719, 36] width 880 height 39
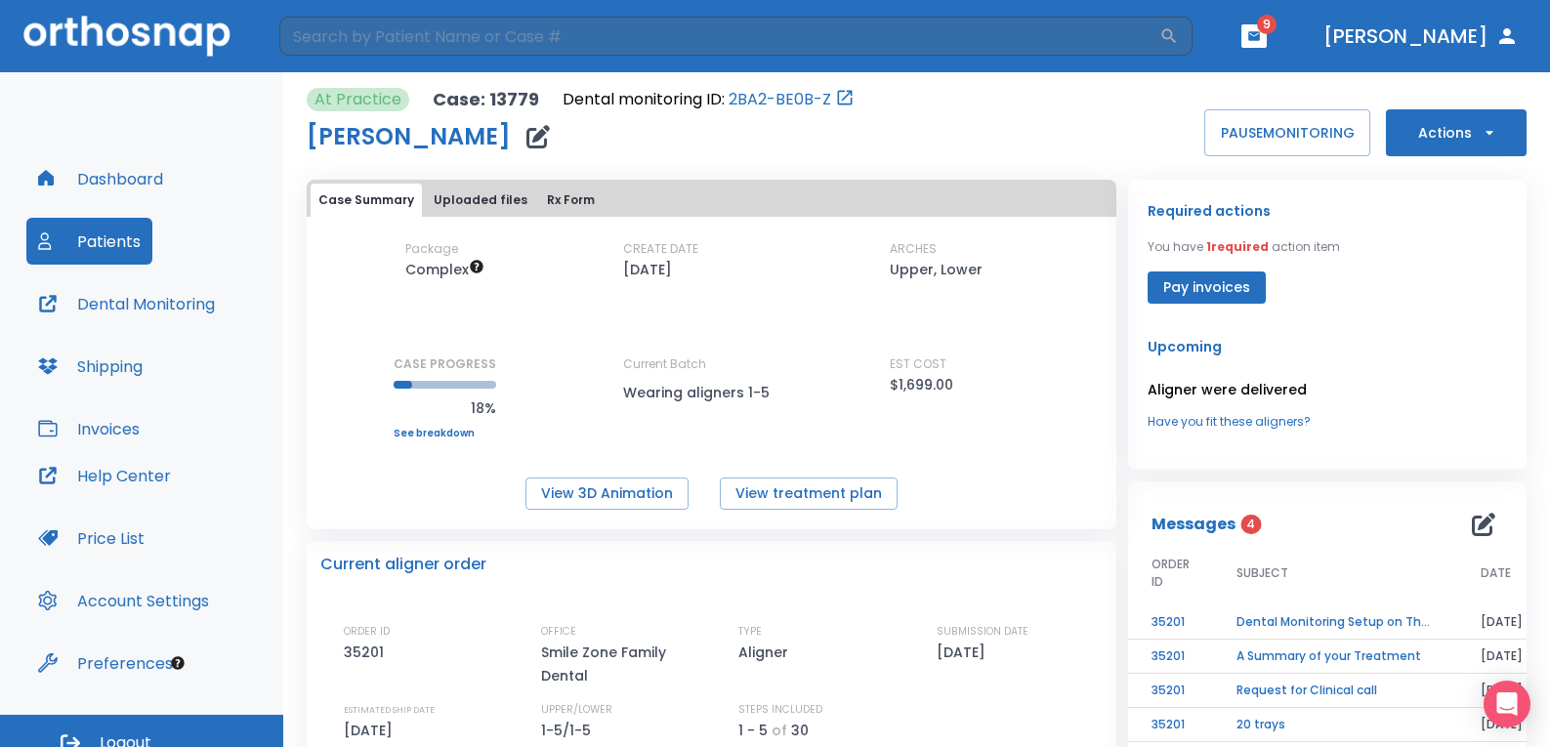
click at [961, 85] on div "At Practice Case: 13779 Dental monitoring ID: 2BA2-BE0B-Z [PERSON_NAME] PAUSE M…" at bounding box center [917, 663] width 1220 height 1182
click at [1060, 110] on div "At Practice Case: 13779 Dental monitoring ID: 2BA2-BE0B-Z [PERSON_NAME] PAUSE M…" at bounding box center [917, 122] width 1220 height 68
drag, startPoint x: 589, startPoint y: 104, endPoint x: 697, endPoint y: 100, distance: 108.5
click at [697, 100] on p "Dental monitoring ID:" at bounding box center [644, 99] width 162 height 23
click at [1077, 138] on div "At Practice Case: 13779 Dental monitoring ID: 2BA2-BE0B-Z [PERSON_NAME] PAUSE M…" at bounding box center [917, 122] width 1220 height 68
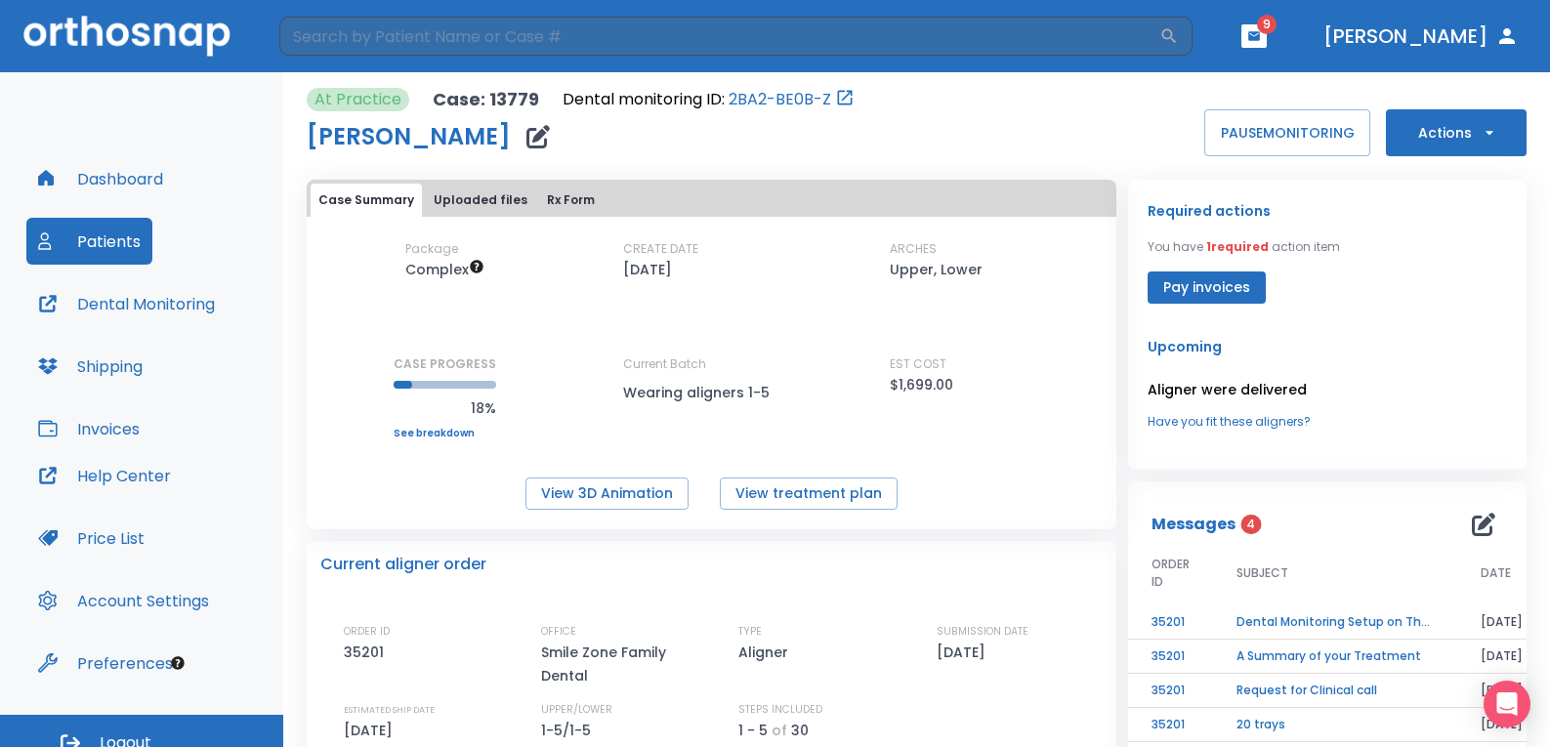
drag, startPoint x: 318, startPoint y: 142, endPoint x: 503, endPoint y: 141, distance: 184.6
click at [503, 141] on h1 "[PERSON_NAME]" at bounding box center [409, 136] width 204 height 23
click at [829, 142] on div "[PERSON_NAME]" at bounding box center [581, 136] width 548 height 39
drag, startPoint x: 309, startPoint y: 133, endPoint x: 513, endPoint y: 136, distance: 204.2
click at [511, 136] on h1 "[PERSON_NAME]" at bounding box center [409, 136] width 204 height 23
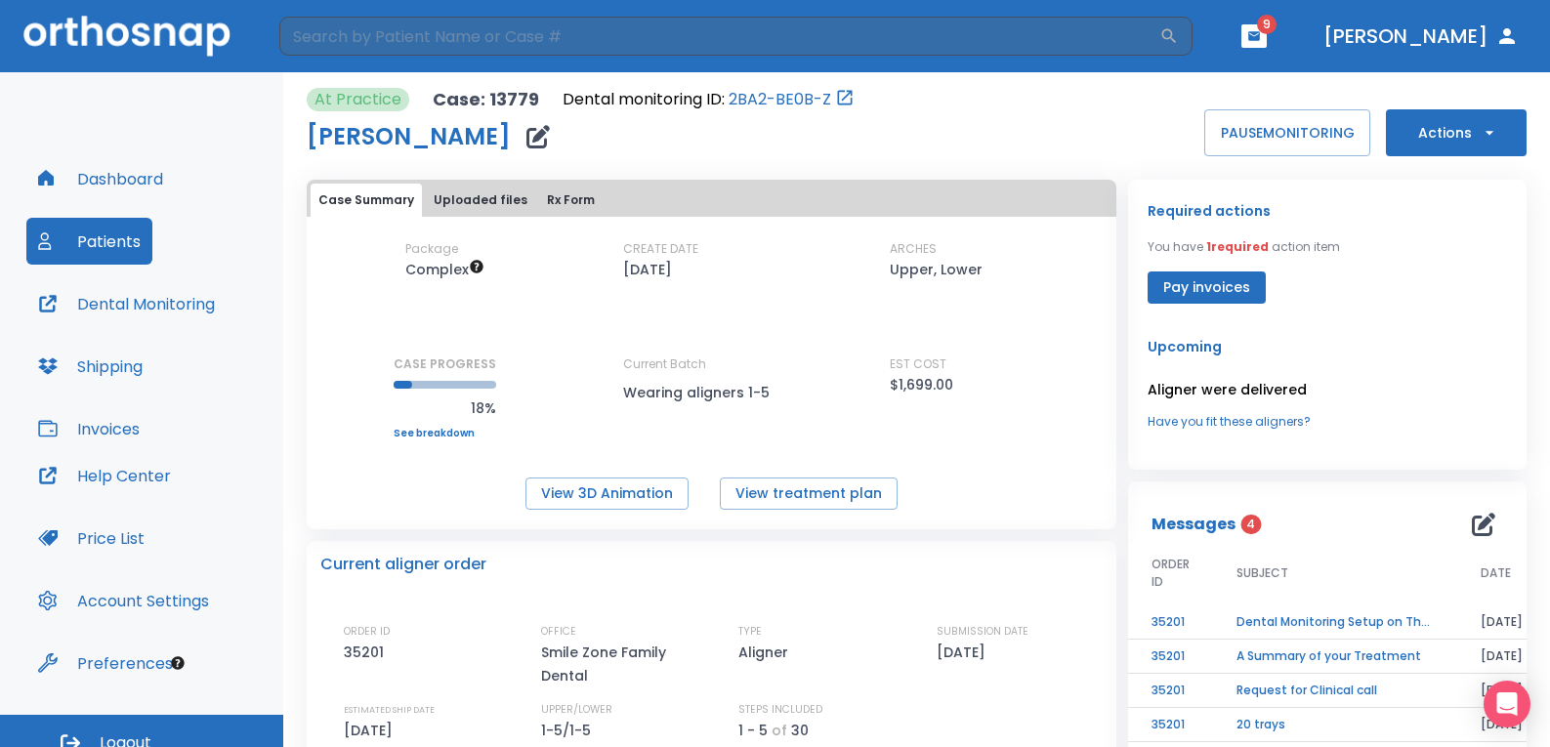
click at [797, 164] on div "At Practice Case: 13779 Dental monitoring ID: 2BA2-BE0B-Z [PERSON_NAME] PAUSE M…" at bounding box center [917, 663] width 1220 height 1182
click at [797, 132] on div "[PERSON_NAME]" at bounding box center [581, 136] width 548 height 39
click at [688, 36] on input "search" at bounding box center [719, 36] width 880 height 39
click at [1000, 122] on div "At Practice Case: 13779 Dental monitoring ID: 2BA2-BE0B-Z [PERSON_NAME] PAUSE M…" at bounding box center [917, 122] width 1220 height 68
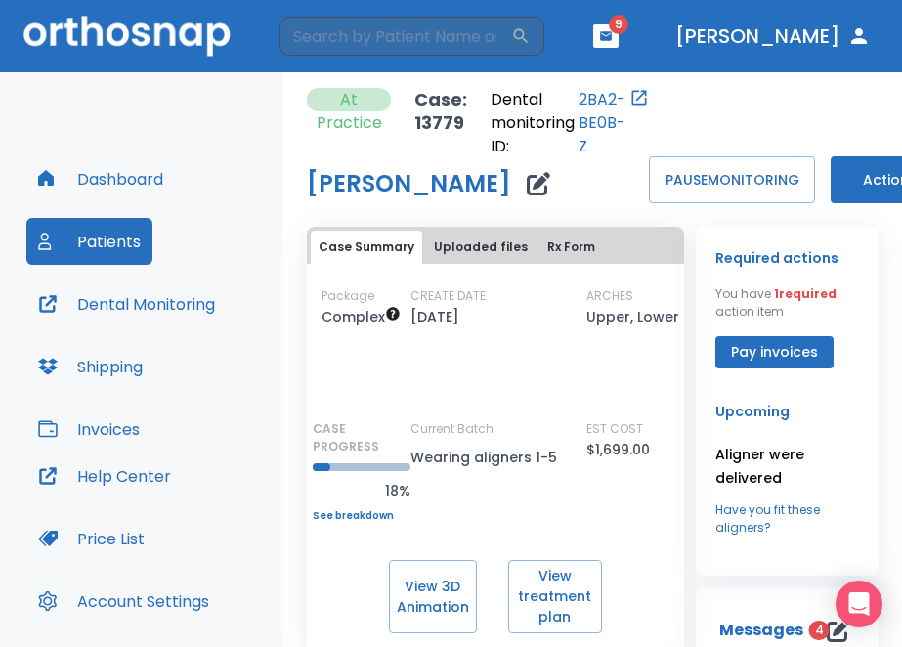
click at [28, 86] on div "Dashboard Patients Dental Monitoring Shipping Invoices Help Center Price List A…" at bounding box center [141, 393] width 283 height 643
